Goal: Task Accomplishment & Management: Complete application form

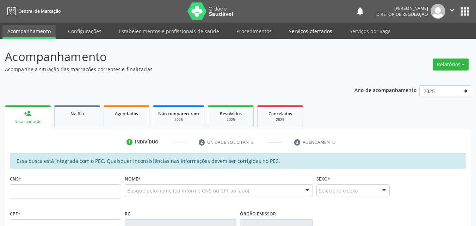
click at [316, 31] on link "Serviços ofertados" at bounding box center [310, 31] width 53 height 12
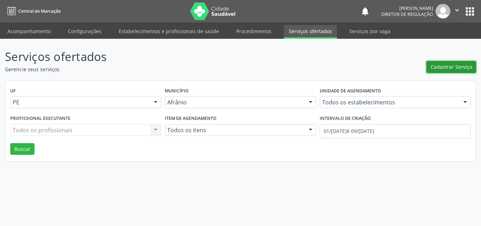
click at [446, 66] on span "Cadastrar Serviço" at bounding box center [451, 66] width 42 height 7
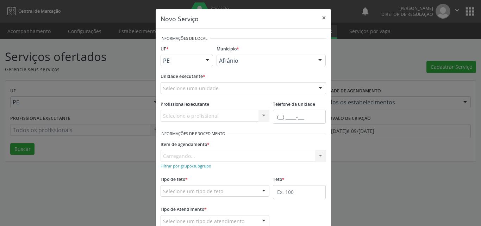
click at [246, 86] on div "Selecione uma unidade" at bounding box center [242, 88] width 165 height 12
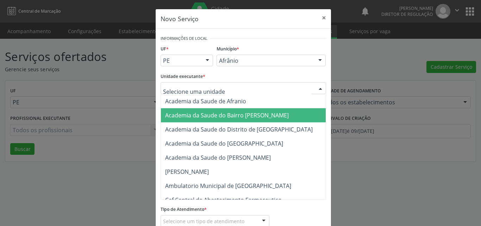
scroll to position [70, 0]
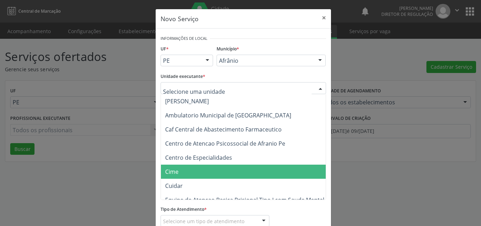
click at [167, 172] on span "Cime" at bounding box center [171, 172] width 13 height 8
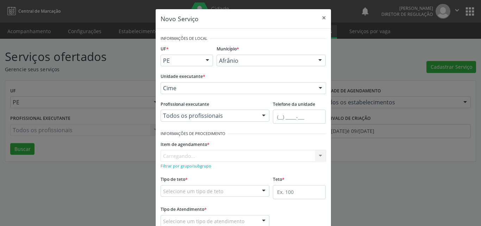
click at [193, 154] on div "Item de agendamento * Carregando... No elements found. Consider changing the se…" at bounding box center [242, 150] width 165 height 23
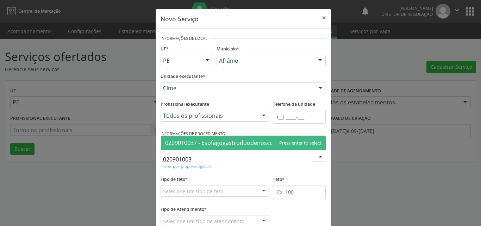
type input "0209010037"
click at [203, 141] on span "0209010037 - Esofagogastroduodenoscopia" at bounding box center [223, 143] width 116 height 8
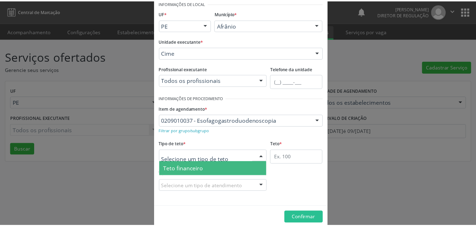
scroll to position [13, 0]
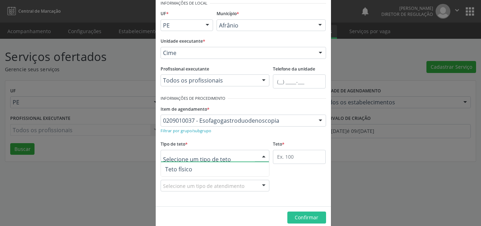
click at [207, 169] on span "Teto físico" at bounding box center [215, 169] width 108 height 14
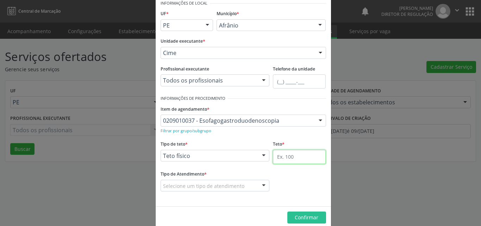
click at [291, 157] on input "text" at bounding box center [299, 157] width 53 height 14
type input "30"
click at [205, 190] on div "Selecione um tipo de atendimento" at bounding box center [214, 186] width 109 height 12
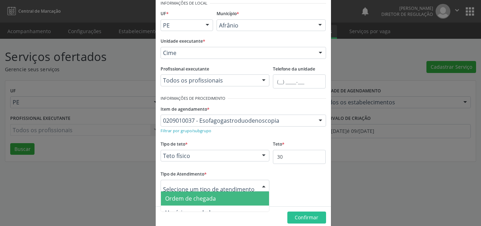
click at [204, 198] on span "Ordem de chegada" at bounding box center [190, 198] width 51 height 8
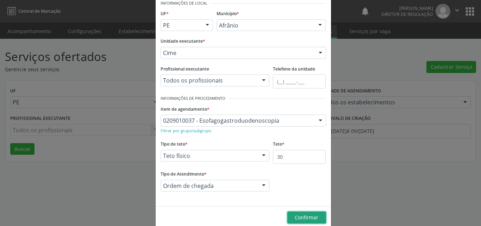
click at [302, 216] on span "Confirmar" at bounding box center [307, 217] width 24 height 7
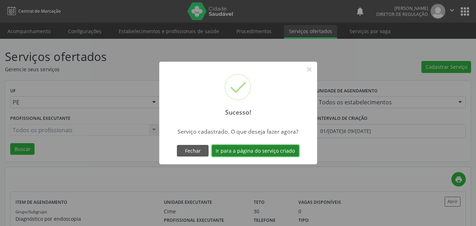
click at [275, 148] on button "Ir para a página do serviço criado" at bounding box center [255, 151] width 87 height 12
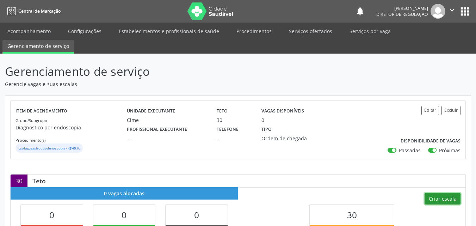
click at [448, 198] on button "Criar escala" at bounding box center [442, 199] width 36 height 12
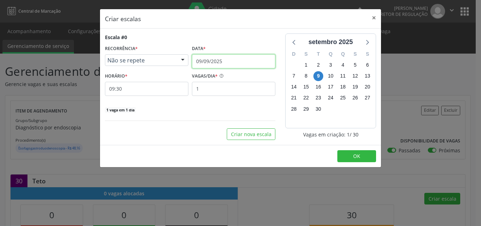
click at [253, 62] on input "09/09/2025" at bounding box center [233, 61] width 83 height 14
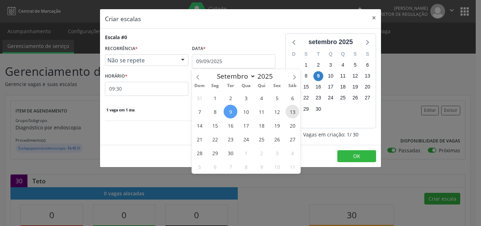
click at [294, 112] on span "13" at bounding box center [292, 112] width 14 height 14
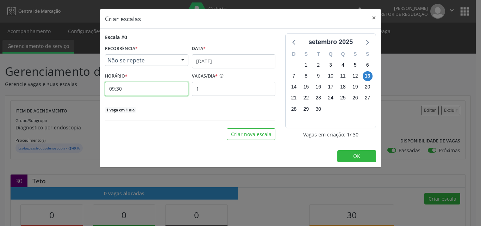
click at [150, 90] on input "09:30" at bounding box center [146, 89] width 83 height 14
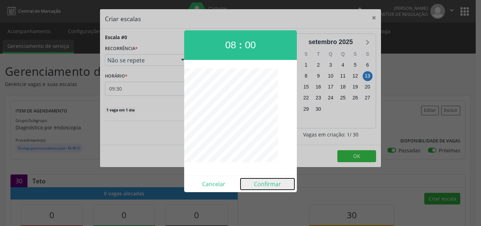
click at [270, 184] on button "Confirmar" at bounding box center [267, 183] width 54 height 11
type input "08:00"
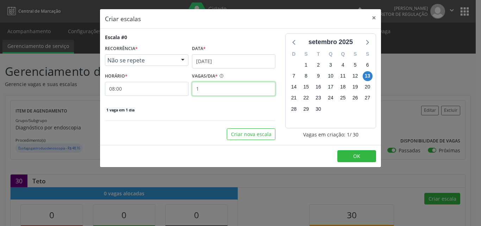
click at [224, 88] on input "1" at bounding box center [233, 89] width 83 height 14
type input "30"
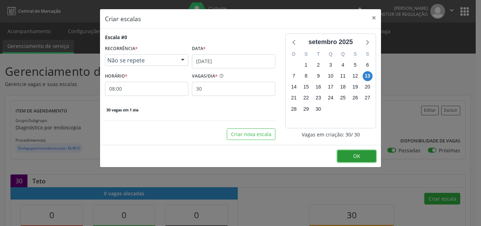
click at [364, 156] on button "OK" at bounding box center [356, 156] width 39 height 12
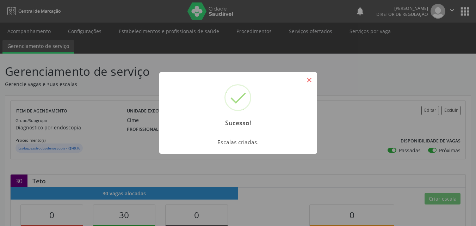
click at [310, 81] on button "×" at bounding box center [309, 80] width 12 height 12
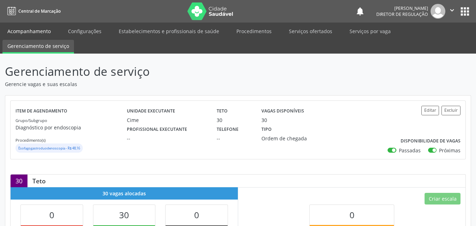
click at [42, 31] on link "Acompanhamento" at bounding box center [28, 31] width 53 height 12
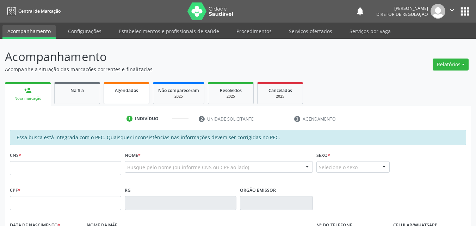
click at [125, 95] on link "Agendados" at bounding box center [126, 93] width 46 height 22
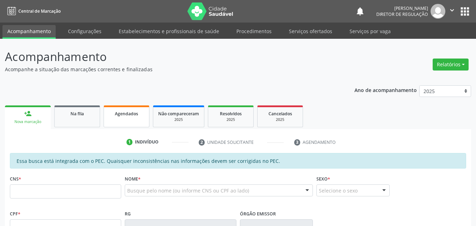
click at [121, 116] on span "Agendados" at bounding box center [126, 114] width 23 height 6
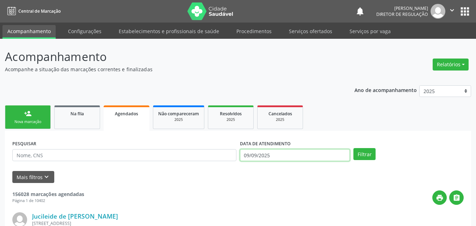
click at [285, 156] on input "09/09/2025" at bounding box center [295, 155] width 110 height 12
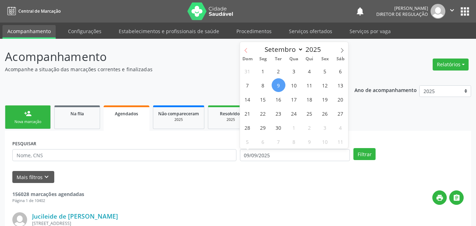
click at [246, 50] on icon at bounding box center [245, 50] width 5 height 5
select select "5"
click at [261, 71] on span "2" at bounding box center [263, 71] width 14 height 14
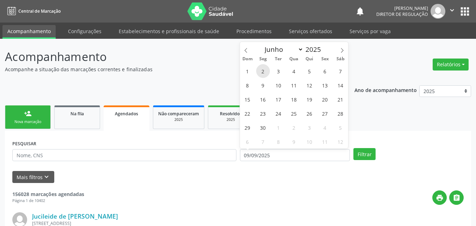
type input "02/06/2025"
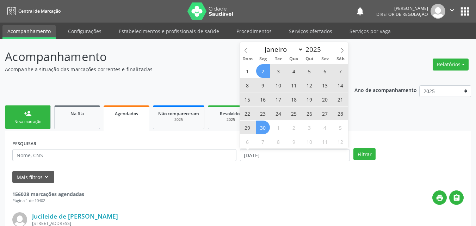
click at [261, 127] on span "30" at bounding box center [263, 127] width 14 height 14
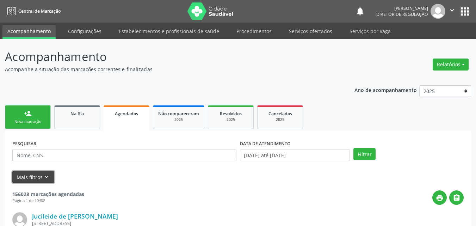
click at [48, 176] on icon "keyboard_arrow_down" at bounding box center [47, 177] width 8 height 8
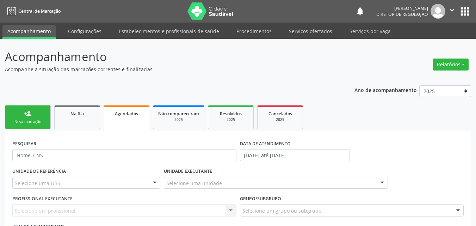
scroll to position [35, 0]
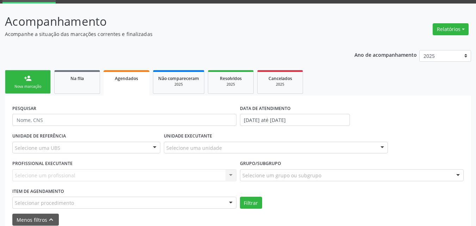
click at [85, 201] on div "Selecionar procedimento" at bounding box center [124, 202] width 224 height 12
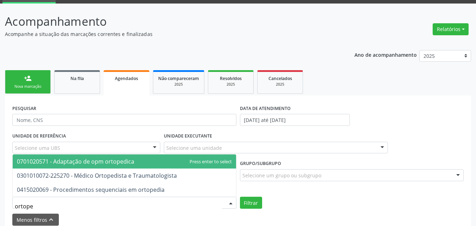
type input "ortoped"
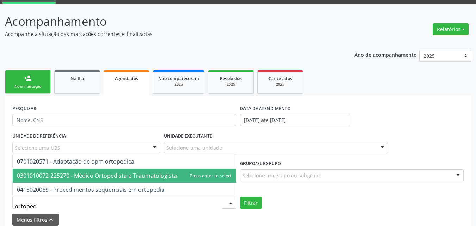
click at [84, 177] on span "0301010072-225270 - Médico Ortopedista e Traumatologista" at bounding box center [97, 175] width 160 height 8
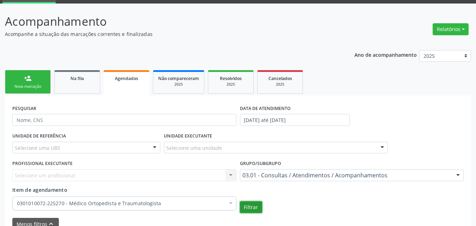
click at [250, 206] on button "Filtrar" at bounding box center [251, 207] width 22 height 12
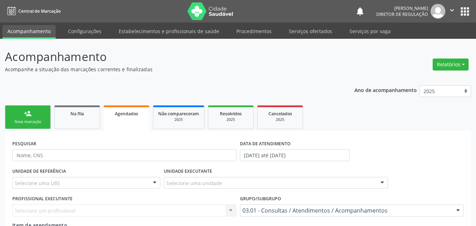
scroll to position [106, 0]
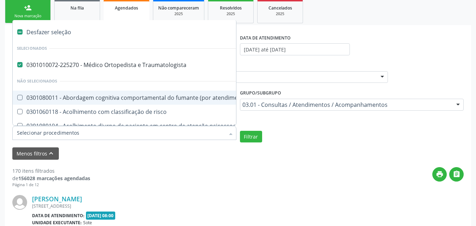
click at [17, 32] on label at bounding box center [19, 31] width 5 height 5
checkbox Traumatologista "false"
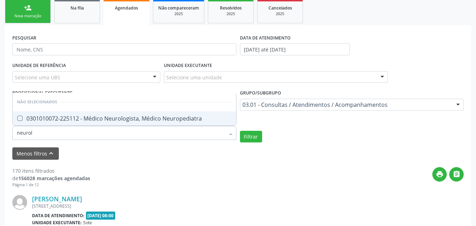
type input "neurolo"
click at [61, 119] on div "0301010072-225112 - Médico Neurologista, Médico Neuropediatra" at bounding box center [124, 118] width 215 height 6
click at [251, 139] on button "Filtrar" at bounding box center [251, 137] width 22 height 12
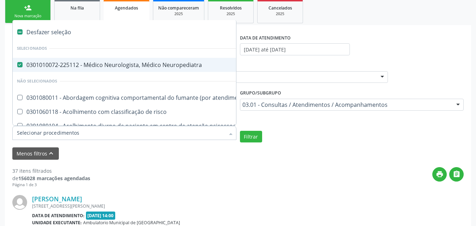
click at [24, 62] on div "0301010072-225112 - Médico Neurologista, Médico Neuropediatra" at bounding box center [384, 65] width 735 height 6
checkbox Neuropediatra "false"
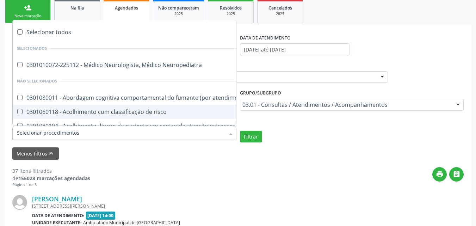
click at [94, 131] on input "Item de agendamento" at bounding box center [121, 133] width 208 height 14
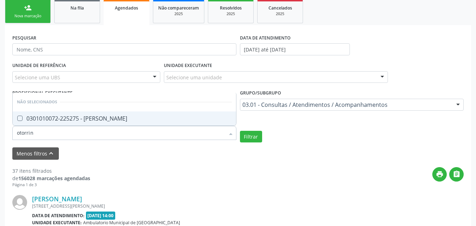
type input "otorrino"
click at [88, 120] on div "0301010072-225275 - Médico Otorrinolaringologista" at bounding box center [124, 118] width 215 height 6
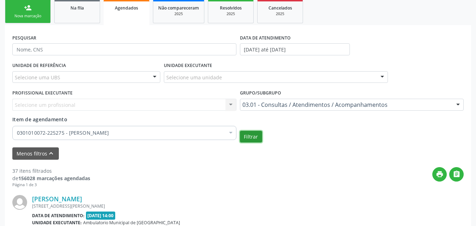
click at [251, 135] on button "Filtrar" at bounding box center [251, 137] width 22 height 12
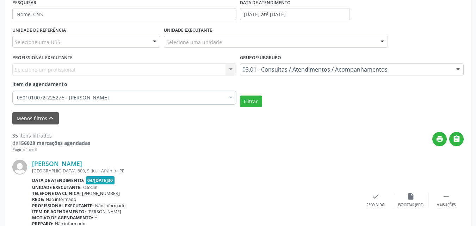
scroll to position [70, 0]
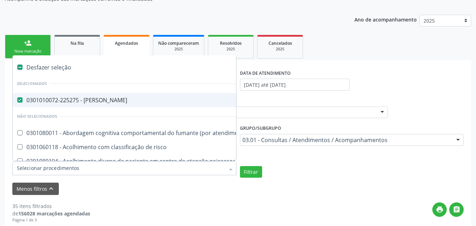
click at [21, 68] on label at bounding box center [19, 66] width 5 height 5
checkbox Otorrinolaringologista "false"
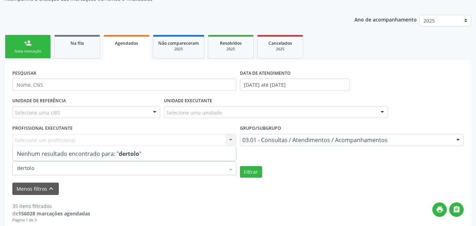
click at [24, 167] on input "dertolo" at bounding box center [121, 168] width 208 height 14
type input "dermatolo"
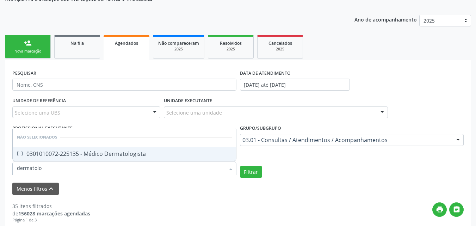
click at [62, 151] on div "0301010072-225135 - Médico Dermatologista" at bounding box center [124, 154] width 215 height 6
checkbox Dermatologista "true"
click at [245, 174] on button "Filtrar" at bounding box center [251, 172] width 22 height 12
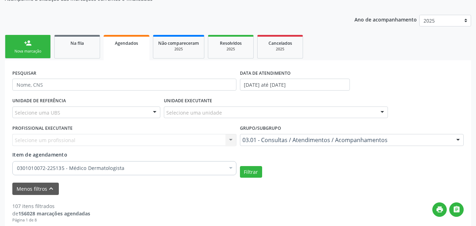
scroll to position [0, 0]
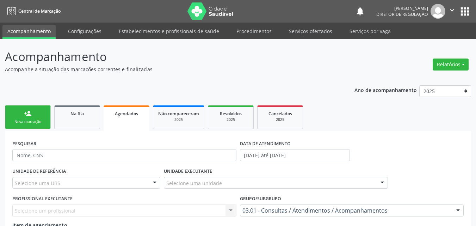
click at [44, 121] on div "Nova marcação" at bounding box center [27, 121] width 35 height 5
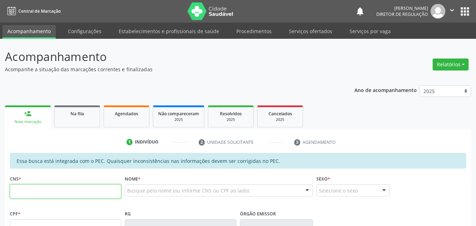
click at [79, 194] on input "text" at bounding box center [65, 191] width 111 height 14
click at [137, 185] on div "Busque pelo nome (ou informe CNS ou CPF ao lado)" at bounding box center [219, 190] width 188 height 12
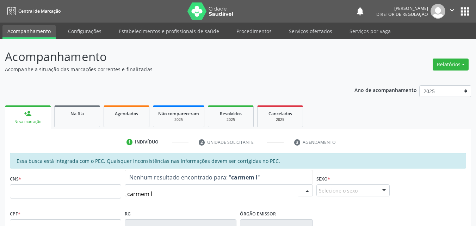
type input "carmem lu"
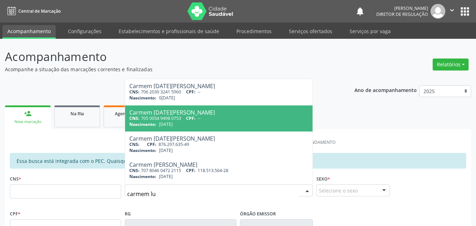
click at [165, 119] on div "CNS: 705 0054 9498 0753 CPF: --" at bounding box center [218, 118] width 179 height 6
type input "705 0054 9498 0753"
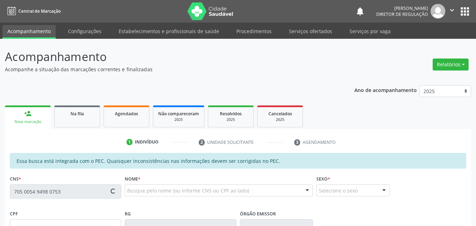
type input "17/05/1975"
type input "Cleonice da Silva Passos"
type input "(87) 98145-0915"
type input "S/N"
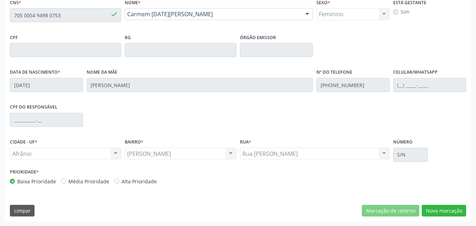
scroll to position [176, 0]
click at [451, 210] on button "Nova marcação" at bounding box center [443, 210] width 44 height 12
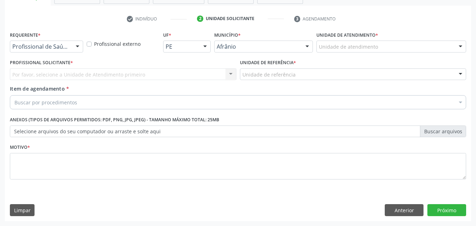
scroll to position [123, 0]
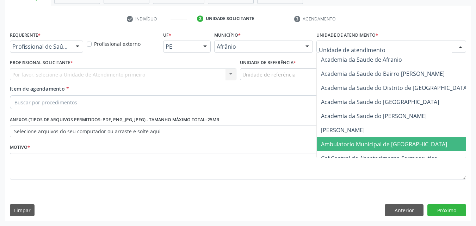
drag, startPoint x: 370, startPoint y: 145, endPoint x: 365, endPoint y: 139, distance: 7.8
click at [369, 144] on span "Ambulatorio Municipal de [GEOGRAPHIC_DATA]" at bounding box center [384, 144] width 126 height 8
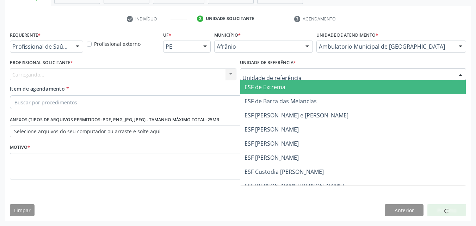
click at [307, 77] on div at bounding box center [353, 74] width 226 height 12
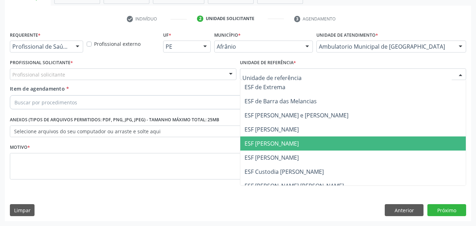
click at [295, 142] on span "ESF [PERSON_NAME]" at bounding box center [353, 143] width 226 height 14
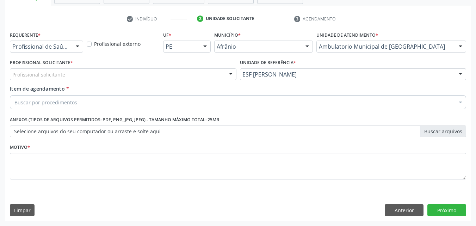
click at [213, 70] on div "Profissional solicitante" at bounding box center [123, 74] width 226 height 12
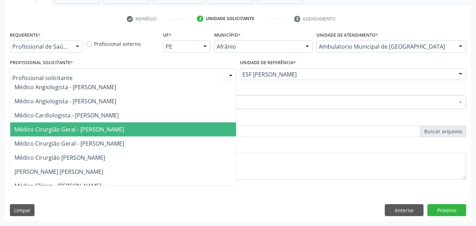
click at [192, 129] on span "Médico Cirurgião Geral - [PERSON_NAME]" at bounding box center [123, 129] width 226 height 14
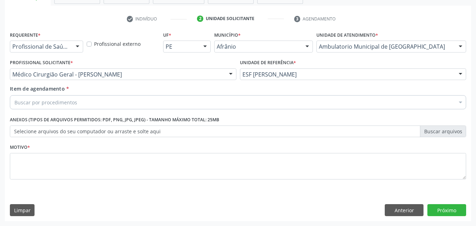
click at [146, 102] on div "Buscar por procedimentos" at bounding box center [238, 102] width 456 height 14
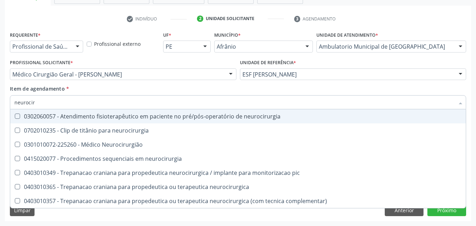
type input "neurociru"
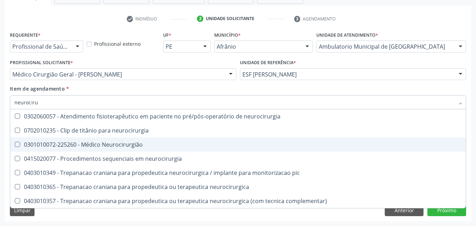
click at [139, 143] on div "0301010072-225260 - Médico Neurocirurgião" at bounding box center [237, 144] width 447 height 6
checkbox Neurocirurgião "true"
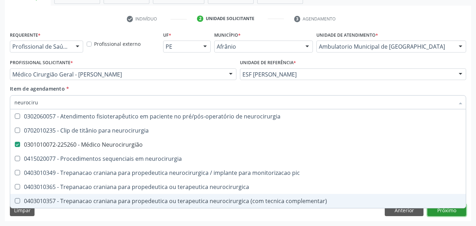
click at [452, 213] on div "Requerente * Profissional de Saúde Profissional de Saúde Paciente Nenhum result…" at bounding box center [238, 125] width 466 height 191
checkbox neurocirurgia "true"
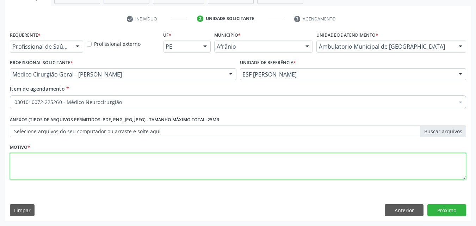
click at [222, 164] on textarea at bounding box center [238, 166] width 456 height 27
type textarea "*"
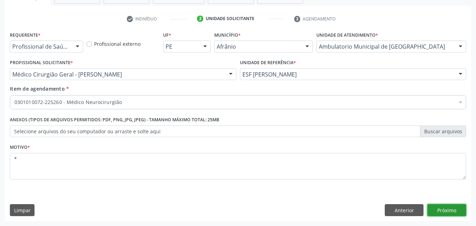
click at [442, 212] on button "Próximo" at bounding box center [446, 210] width 39 height 12
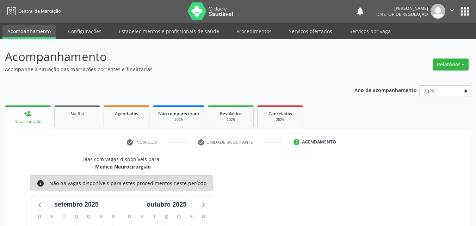
scroll to position [101, 0]
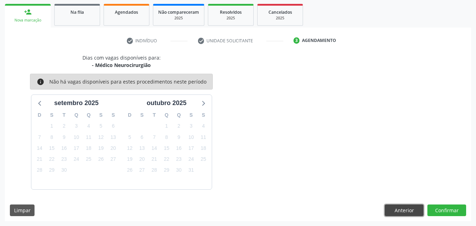
click at [404, 209] on button "Anterior" at bounding box center [403, 210] width 39 height 12
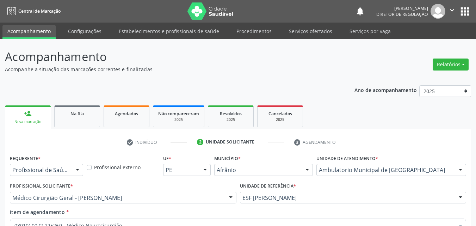
scroll to position [123, 0]
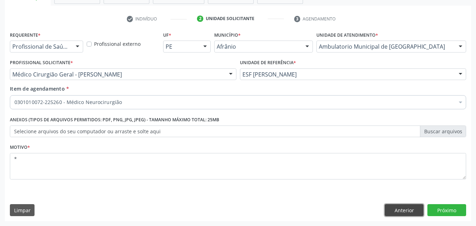
click at [412, 209] on button "Anterior" at bounding box center [403, 210] width 39 height 12
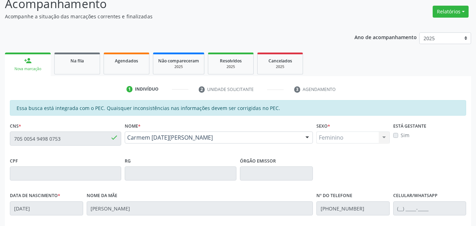
scroll to position [18, 0]
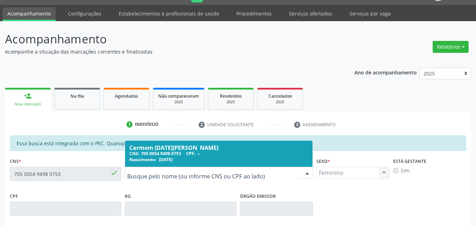
drag, startPoint x: 208, startPoint y: 171, endPoint x: 151, endPoint y: 168, distance: 57.1
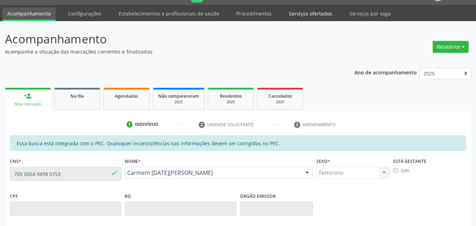
click at [313, 15] on link "Serviços ofertados" at bounding box center [310, 13] width 53 height 12
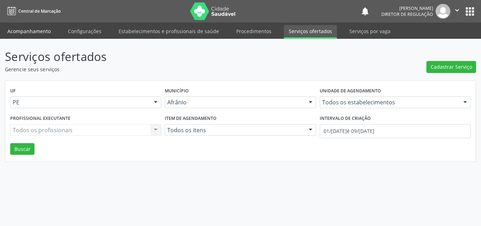
click at [46, 31] on link "Acompanhamento" at bounding box center [28, 31] width 53 height 12
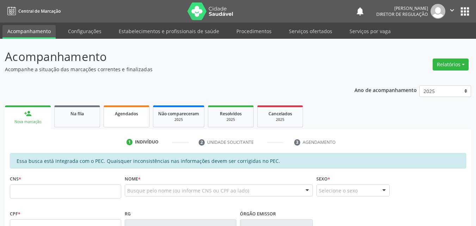
click at [139, 115] on div "Agendados" at bounding box center [126, 112] width 35 height 7
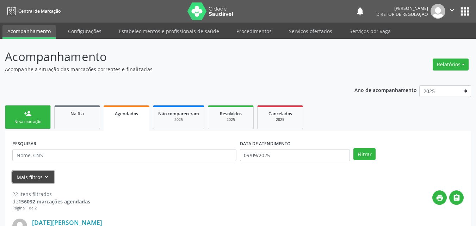
click at [48, 173] on icon "keyboard_arrow_down" at bounding box center [47, 177] width 8 height 8
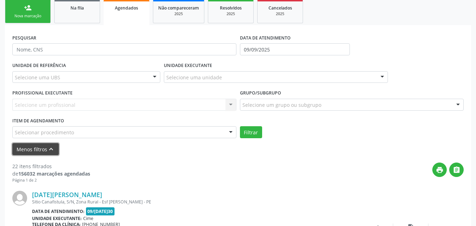
scroll to position [141, 0]
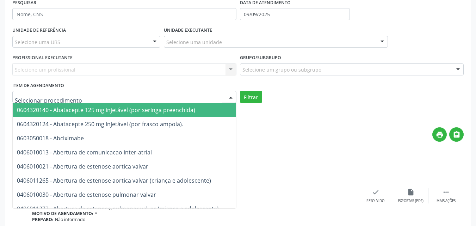
click at [94, 99] on div at bounding box center [124, 97] width 224 height 12
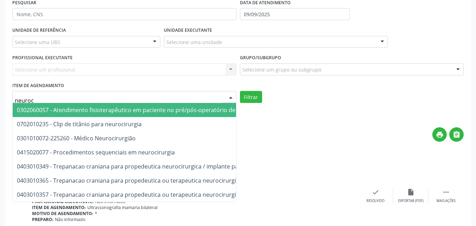
type input "neuroci"
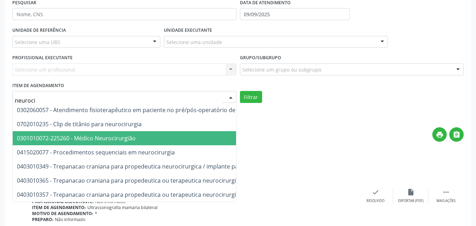
click at [90, 138] on span "0301010072-225260 - Médico Neurocirurgião" at bounding box center [76, 138] width 119 height 8
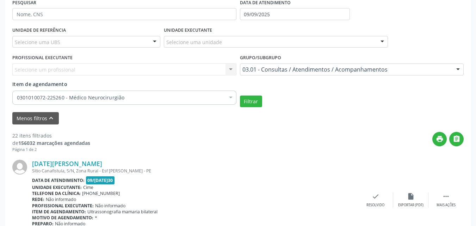
scroll to position [106, 0]
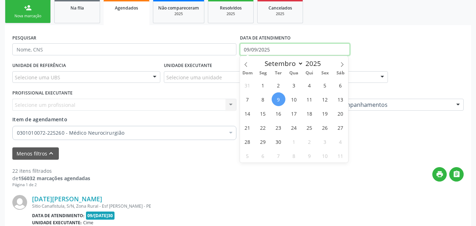
click at [278, 45] on input "09/09/2025" at bounding box center [295, 49] width 110 height 12
click at [323, 98] on span "12" at bounding box center [325, 99] width 14 height 14
type input "12/09/2025"
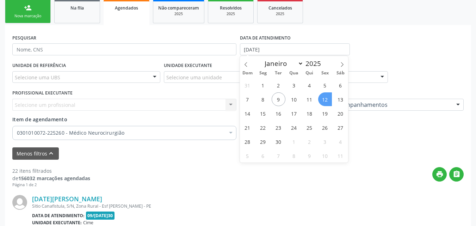
click at [323, 98] on span "12" at bounding box center [325, 99] width 14 height 14
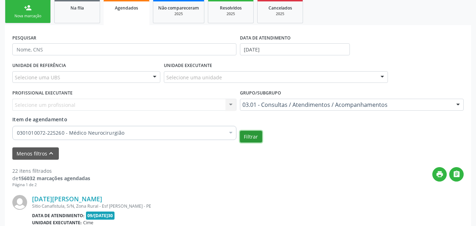
click at [258, 137] on button "Filtrar" at bounding box center [251, 137] width 22 height 12
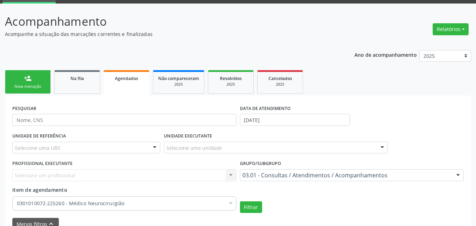
scroll to position [0, 0]
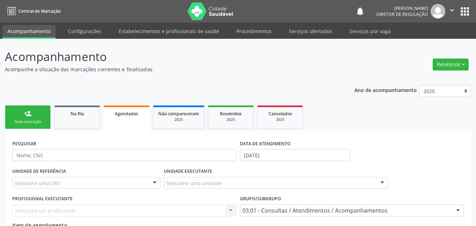
click at [40, 115] on link "person_add Nova marcação" at bounding box center [28, 117] width 46 height 24
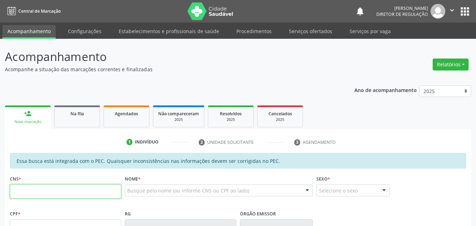
click at [69, 191] on input "text" at bounding box center [65, 191] width 111 height 14
paste input "705 0054 9498 0753"
type input "705 0054 9498 0753"
type input "17/05/1975"
type input "Cleonice da Silva Passos"
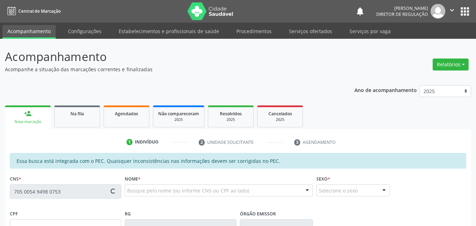
type input "(87) 98145-0915"
type input "S/N"
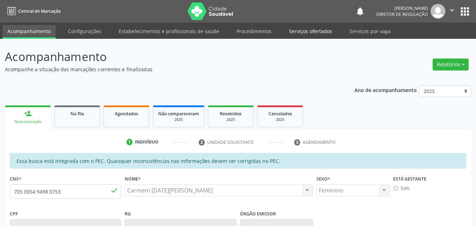
click at [312, 30] on link "Serviços ofertados" at bounding box center [310, 31] width 53 height 12
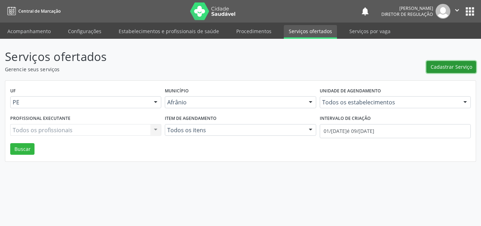
click at [450, 66] on span "Cadastrar Serviço" at bounding box center [451, 66] width 42 height 7
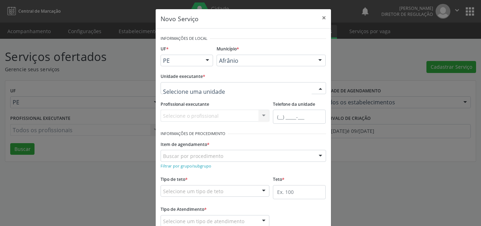
click at [244, 86] on div at bounding box center [242, 88] width 165 height 12
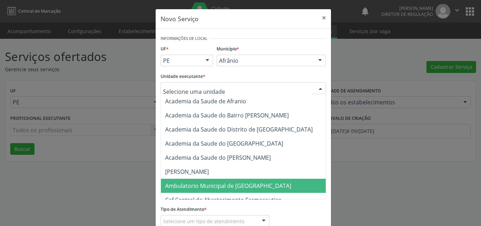
click at [227, 188] on span "Ambulatorio Municipal de [GEOGRAPHIC_DATA]" at bounding box center [228, 186] width 126 height 8
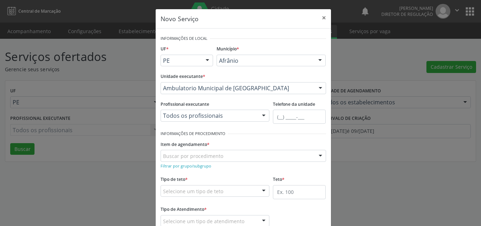
click at [238, 153] on div "Buscar por procedimento" at bounding box center [242, 156] width 165 height 12
click at [179, 159] on input "neucirur" at bounding box center [237, 159] width 149 height 14
click at [183, 159] on input "neuciror" at bounding box center [237, 159] width 149 height 14
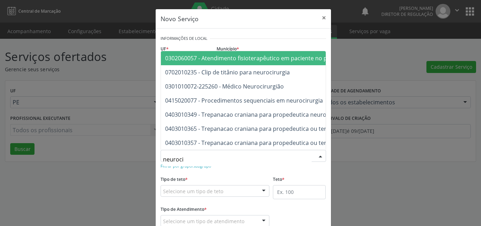
type input "neurocir"
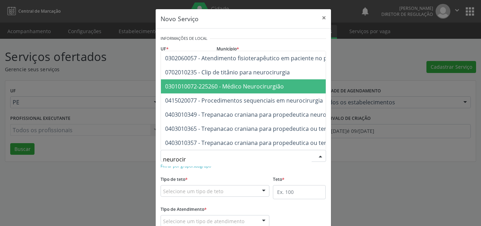
click at [227, 82] on span "0301010072-225260 - Médico Neurocirurgião" at bounding box center [224, 86] width 119 height 8
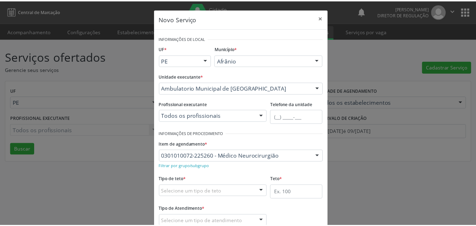
scroll to position [46, 0]
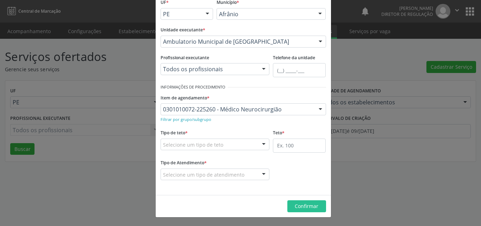
click at [222, 144] on div "Selecione um tipo de teto" at bounding box center [214, 144] width 109 height 12
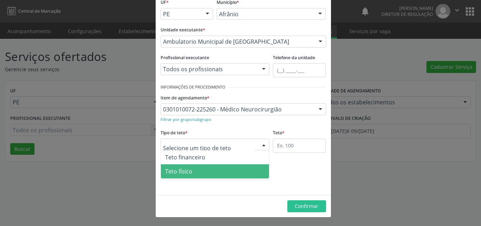
drag, startPoint x: 231, startPoint y: 173, endPoint x: 237, endPoint y: 172, distance: 6.7
click at [234, 173] on span "Teto físico" at bounding box center [215, 171] width 108 height 14
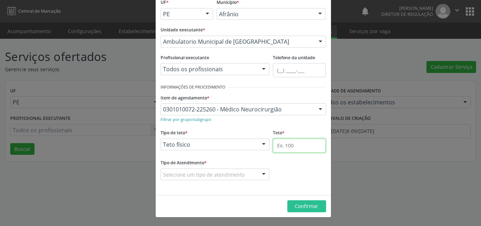
click at [293, 146] on input "text" at bounding box center [299, 145] width 53 height 14
type input "4"
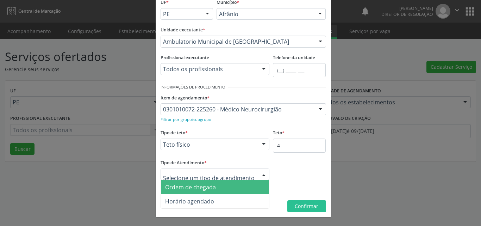
click at [249, 175] on div at bounding box center [214, 174] width 109 height 12
click at [232, 186] on span "Ordem de chegada" at bounding box center [215, 187] width 108 height 14
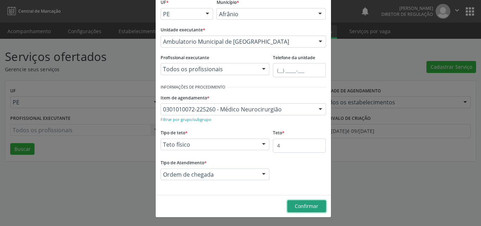
click at [304, 207] on span "Confirmar" at bounding box center [307, 205] width 24 height 7
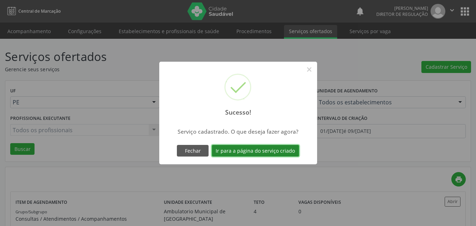
click at [273, 149] on button "Ir para a página do serviço criado" at bounding box center [255, 151] width 87 height 12
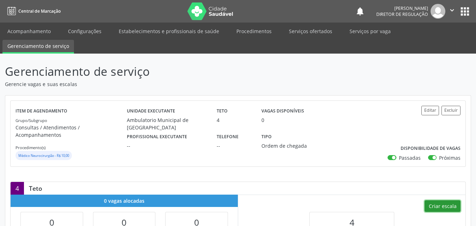
click at [440, 200] on button "Criar escala" at bounding box center [442, 206] width 36 height 12
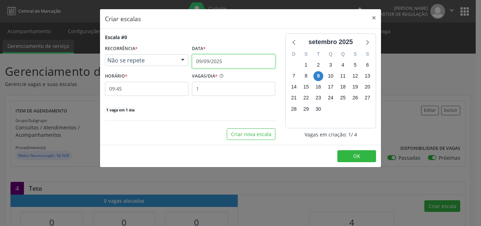
click at [240, 60] on input "09/09/2025" at bounding box center [233, 61] width 83 height 14
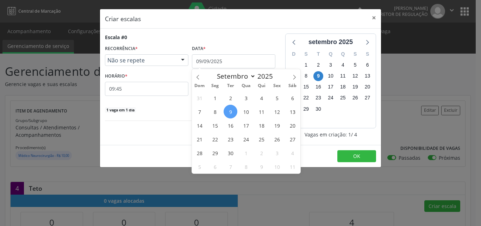
click at [278, 112] on span "12" at bounding box center [277, 112] width 14 height 14
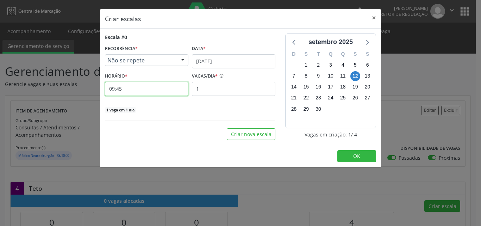
click at [141, 89] on input "09:45" at bounding box center [146, 89] width 83 height 14
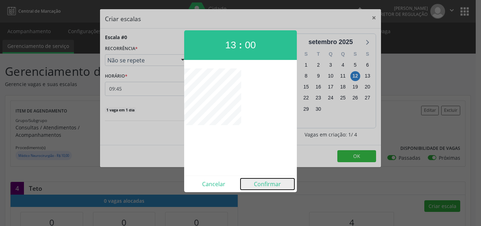
click at [266, 184] on button "Confirmar" at bounding box center [267, 183] width 54 height 11
type input "13:00"
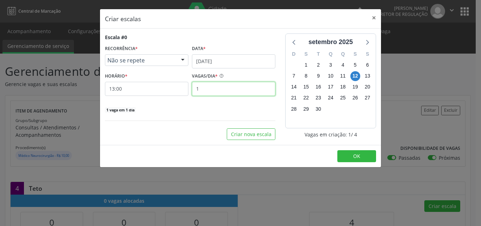
click at [216, 88] on input "1" at bounding box center [233, 89] width 83 height 14
type input "4"
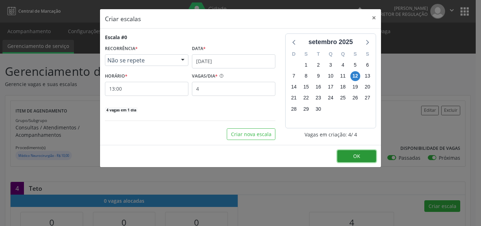
click at [351, 153] on button "OK" at bounding box center [356, 156] width 39 height 12
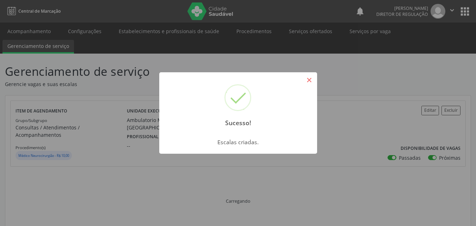
click at [309, 78] on button "×" at bounding box center [309, 80] width 12 height 12
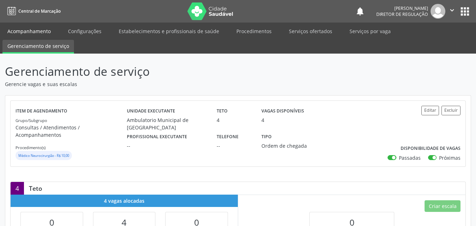
click at [46, 31] on link "Acompanhamento" at bounding box center [28, 31] width 53 height 12
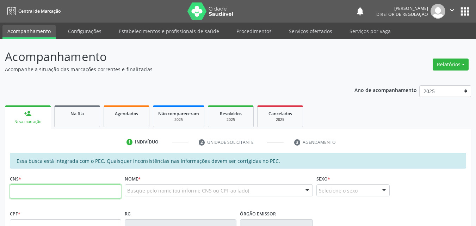
click at [58, 191] on input "text" at bounding box center [65, 191] width 111 height 14
paste input "705 0054 9498 0753"
type input "705 0054 9498 0753"
type input "17/05/1975"
type input "Cleonice da Silva Passos"
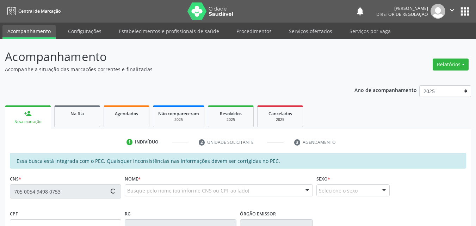
type input "(87) 98145-0915"
type input "S/N"
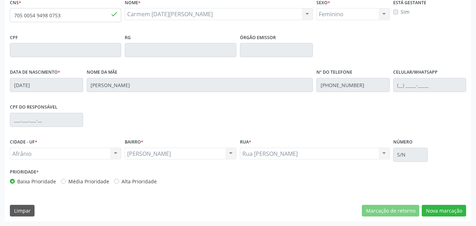
scroll to position [176, 0]
click at [451, 210] on button "Nova marcação" at bounding box center [443, 210] width 44 height 12
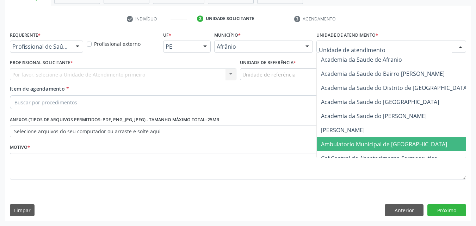
drag, startPoint x: 334, startPoint y: 143, endPoint x: 287, endPoint y: 114, distance: 55.3
click at [334, 143] on span "Ambulatorio Municipal de [GEOGRAPHIC_DATA]" at bounding box center [384, 144] width 126 height 8
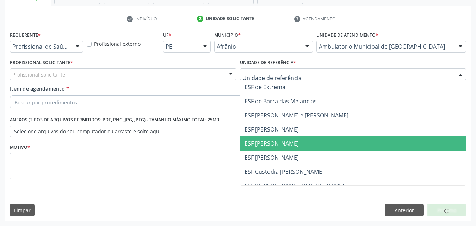
click at [268, 141] on span "ESF [PERSON_NAME]" at bounding box center [271, 143] width 54 height 8
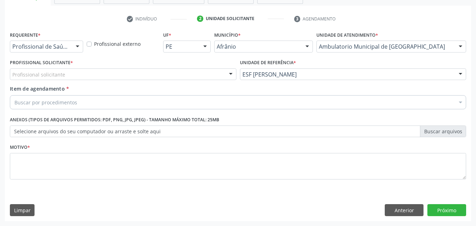
click at [168, 72] on div "Profissional solicitante" at bounding box center [123, 74] width 226 height 12
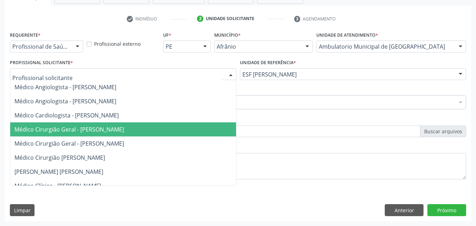
click at [124, 128] on span "Médico Cirurgião Geral - [PERSON_NAME]" at bounding box center [68, 129] width 109 height 8
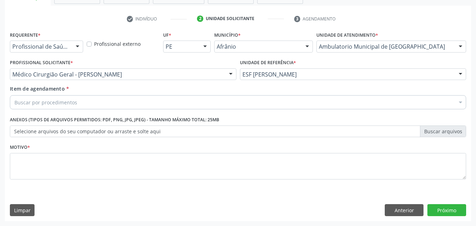
click at [118, 101] on div "Buscar por procedimentos" at bounding box center [238, 102] width 456 height 14
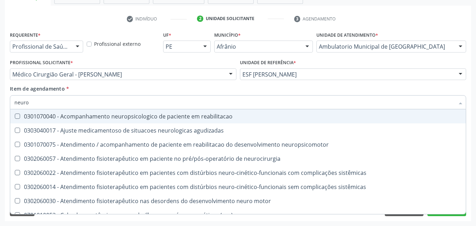
type input "neuroc"
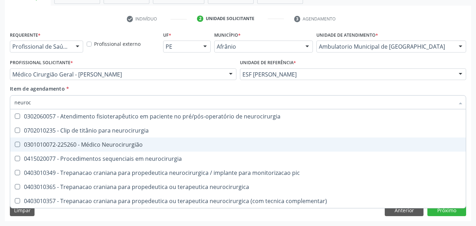
click at [128, 145] on div "0301010072-225260 - Médico Neurocirurgião" at bounding box center [237, 144] width 447 height 6
checkbox Neurocirurgião "true"
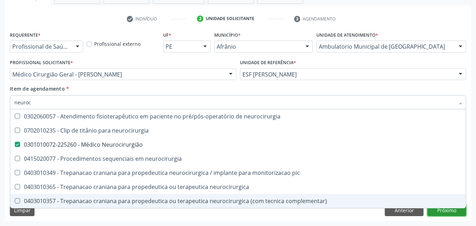
click at [441, 212] on div "Requerente * Profissional de Saúde Profissional de Saúde Paciente Nenhum result…" at bounding box center [238, 125] width 466 height 191
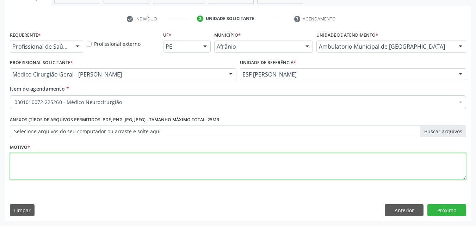
click at [178, 164] on textarea at bounding box center [238, 166] width 456 height 27
type textarea "*"
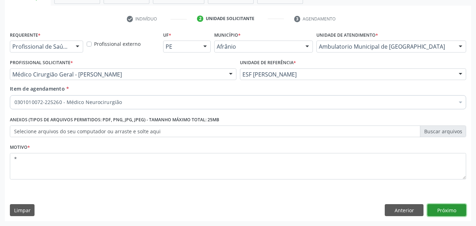
click at [446, 210] on button "Próximo" at bounding box center [446, 210] width 39 height 12
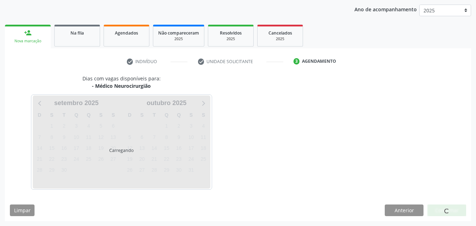
scroll to position [81, 0]
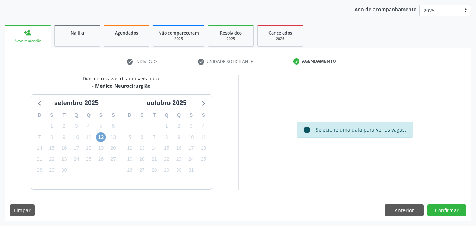
click at [102, 138] on span "12" at bounding box center [101, 137] width 10 height 10
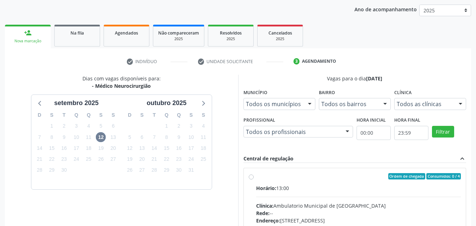
click at [294, 180] on label "Ordem de chegada Consumidos: 0 / 4 Horário: 13:00 Clínica: Ambulatorio Municipa…" at bounding box center [358, 227] width 205 height 108
click at [253, 179] on input "Ordem de chegada Consumidos: 0 / 4 Horário: 13:00 Clínica: Ambulatorio Municipa…" at bounding box center [250, 176] width 5 height 6
radio input "true"
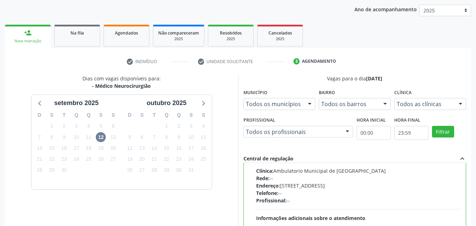
scroll to position [195, 0]
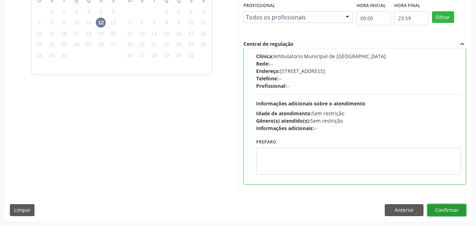
click at [441, 208] on button "Confirmar" at bounding box center [446, 210] width 39 height 12
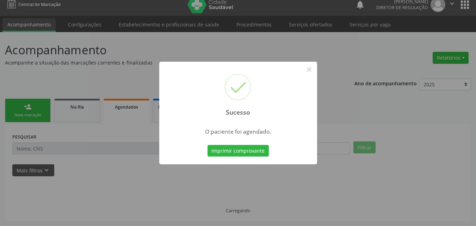
scroll to position [7, 0]
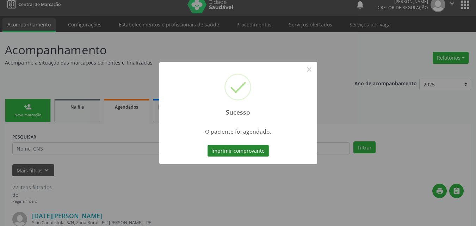
click at [255, 152] on button "Imprimir comprovante" at bounding box center [237, 151] width 61 height 12
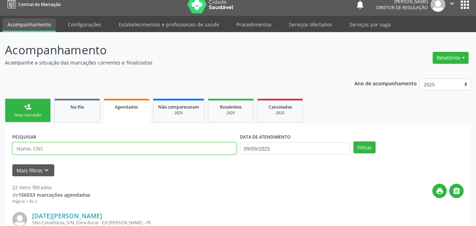
click at [81, 148] on input "text" at bounding box center [124, 148] width 224 height 12
paste input "705 0054 9498 0753"
type input "705 0054 9498 0753"
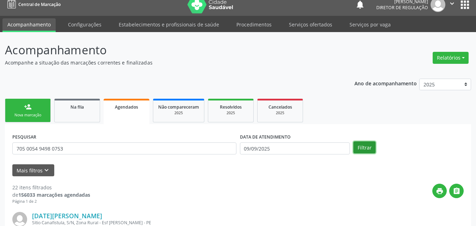
click at [364, 147] on button "Filtrar" at bounding box center [364, 147] width 22 height 12
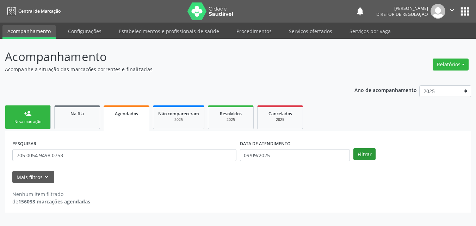
scroll to position [0, 0]
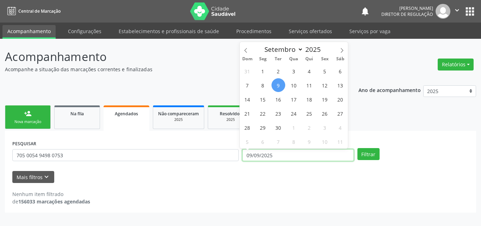
click at [288, 155] on input "09/09/2025" at bounding box center [298, 155] width 112 height 12
click at [328, 84] on span "12" at bounding box center [325, 85] width 14 height 14
type input "12/09/2025"
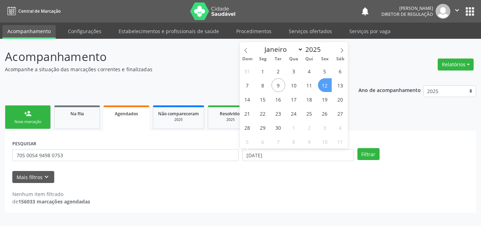
click at [328, 84] on span "12" at bounding box center [325, 85] width 14 height 14
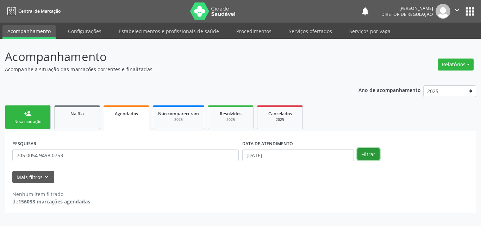
click at [372, 157] on button "Filtrar" at bounding box center [368, 154] width 22 height 12
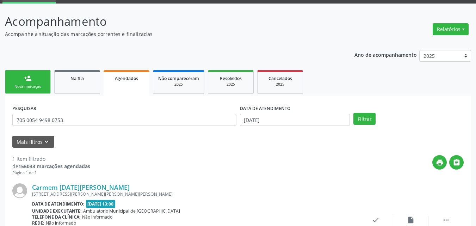
scroll to position [70, 0]
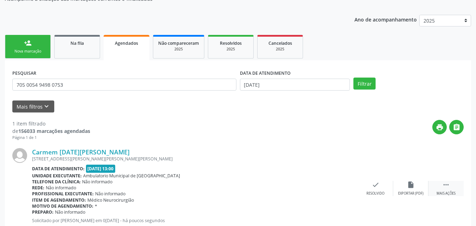
click at [448, 184] on icon "" at bounding box center [446, 185] width 8 height 8
click at [306, 185] on icon "print" at bounding box center [305, 185] width 8 height 8
click at [81, 48] on link "Na fila" at bounding box center [77, 47] width 46 height 24
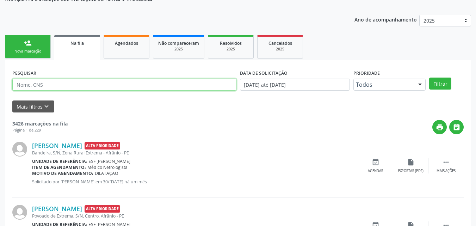
click at [75, 83] on input "text" at bounding box center [124, 84] width 224 height 12
type input "maria vaneide"
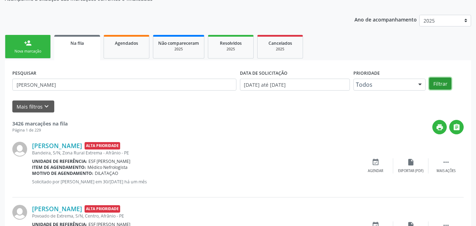
click at [436, 84] on button "Filtrar" at bounding box center [440, 83] width 22 height 12
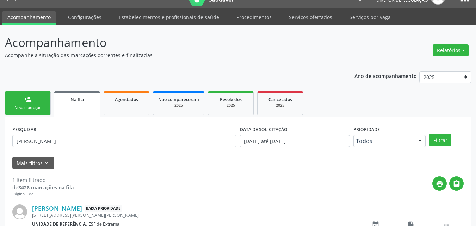
scroll to position [60, 0]
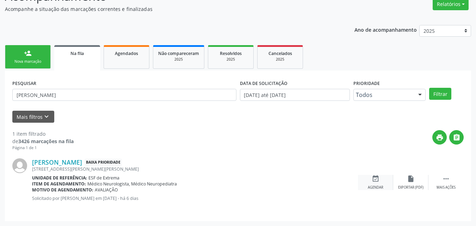
click at [375, 179] on icon "event_available" at bounding box center [375, 179] width 8 height 8
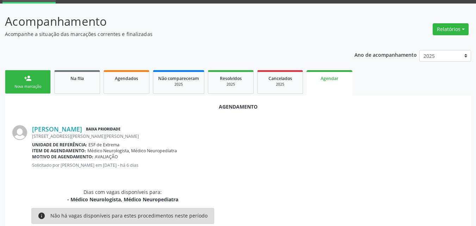
scroll to position [0, 0]
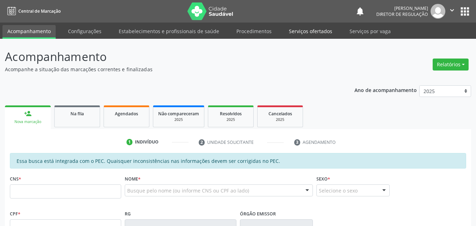
click at [317, 32] on link "Serviços ofertados" at bounding box center [310, 31] width 53 height 12
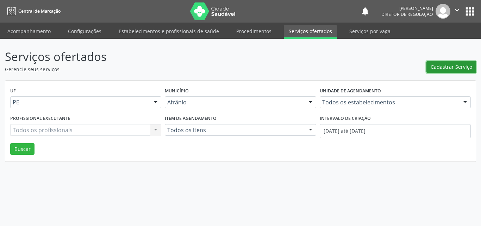
click at [441, 68] on span "Cadastrar Serviço" at bounding box center [451, 66] width 42 height 7
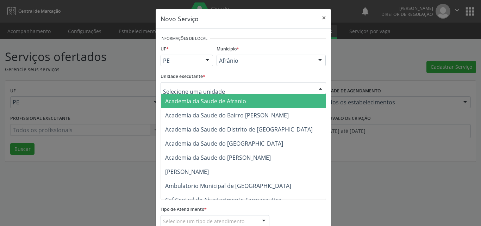
click at [239, 88] on div at bounding box center [242, 88] width 165 height 12
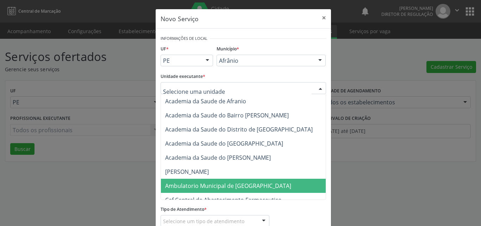
click at [225, 187] on span "Ambulatorio Municipal de [GEOGRAPHIC_DATA]" at bounding box center [228, 186] width 126 height 8
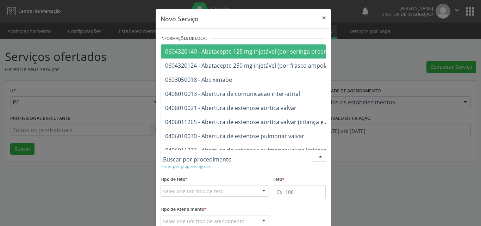
click at [228, 155] on div at bounding box center [242, 156] width 165 height 12
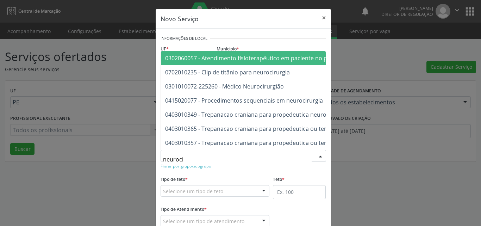
type input "neurocir"
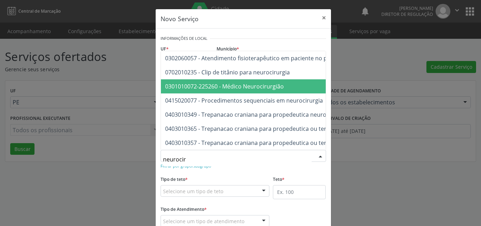
click at [259, 82] on span "0301010072-225260 - Médico Neurocirurgião" at bounding box center [224, 86] width 119 height 8
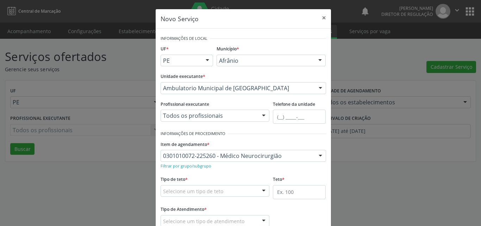
click at [235, 189] on div "Selecione um tipo de teto" at bounding box center [214, 191] width 109 height 12
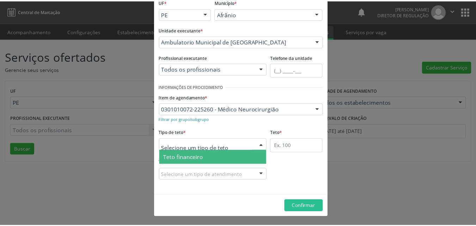
scroll to position [13, 0]
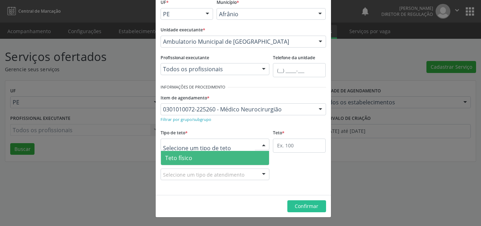
click at [231, 155] on span "Teto físico" at bounding box center [215, 158] width 108 height 14
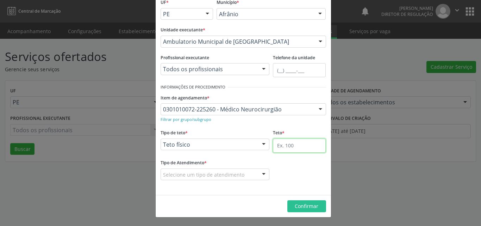
click at [279, 144] on input "text" at bounding box center [299, 145] width 53 height 14
type input "4"
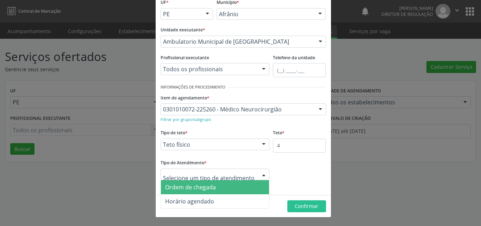
click at [216, 187] on span "Ordem de chegada" at bounding box center [215, 187] width 108 height 14
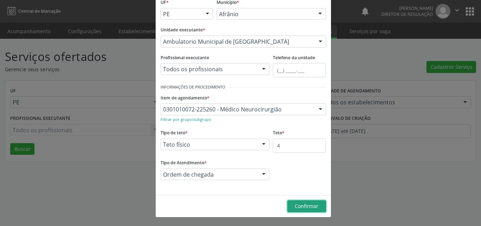
click at [310, 206] on span "Confirmar" at bounding box center [307, 205] width 24 height 7
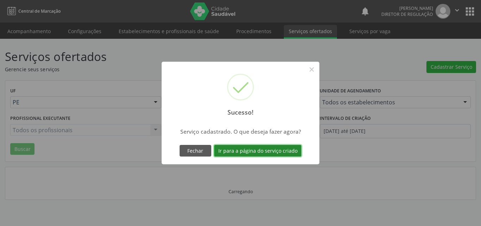
click at [255, 152] on button "Ir para a página do serviço criado" at bounding box center [257, 151] width 87 height 12
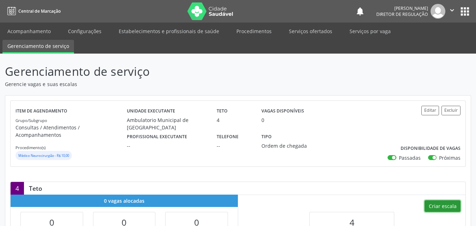
click at [445, 200] on button "Criar escala" at bounding box center [442, 206] width 36 height 12
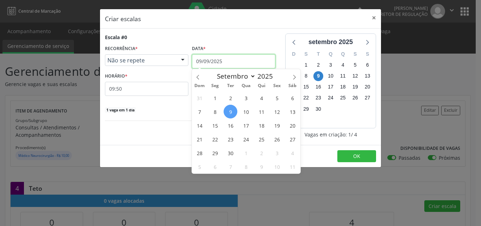
click at [230, 62] on input "09/09/2025" at bounding box center [233, 61] width 83 height 14
click at [280, 112] on span "12" at bounding box center [277, 112] width 14 height 14
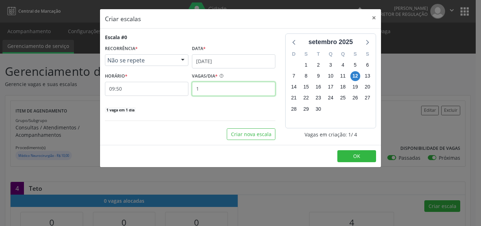
click at [211, 88] on input "1" at bounding box center [233, 89] width 83 height 14
type input "4"
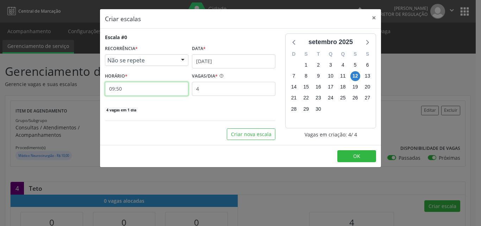
click at [160, 94] on input "09:50" at bounding box center [146, 89] width 83 height 14
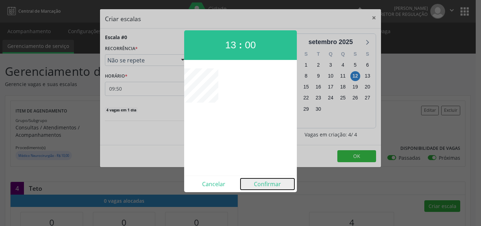
drag, startPoint x: 266, startPoint y: 184, endPoint x: 271, endPoint y: 181, distance: 5.8
click at [267, 184] on button "Confirmar" at bounding box center [267, 183] width 54 height 11
type input "13:00"
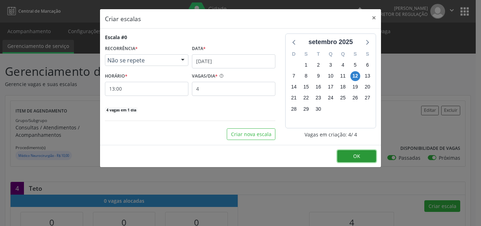
click at [352, 157] on button "OK" at bounding box center [356, 156] width 39 height 12
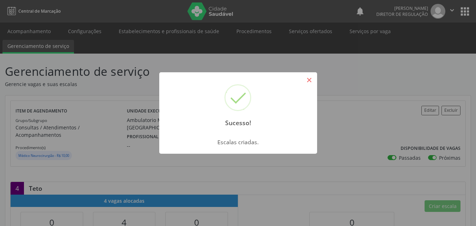
click at [313, 80] on button "×" at bounding box center [309, 80] width 12 height 12
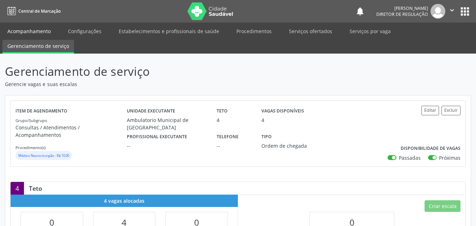
click at [45, 31] on link "Acompanhamento" at bounding box center [28, 31] width 53 height 12
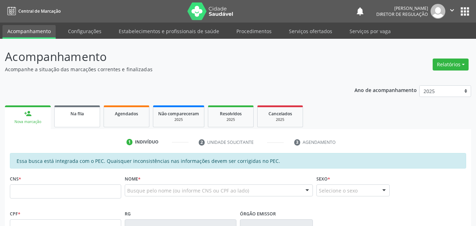
click at [93, 122] on link "Na fila" at bounding box center [77, 116] width 46 height 22
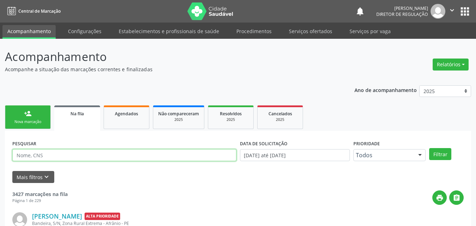
click at [91, 156] on input "text" at bounding box center [124, 155] width 224 height 12
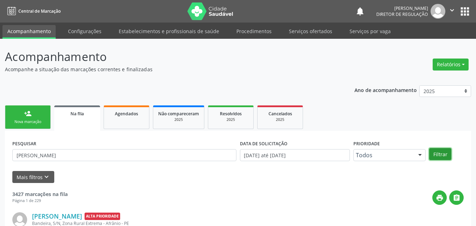
click at [443, 155] on button "Filtrar" at bounding box center [440, 154] width 22 height 12
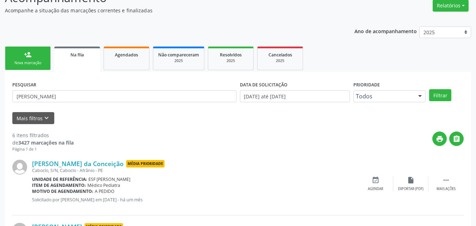
scroll to position [24, 0]
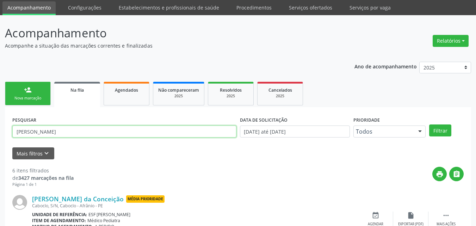
click at [60, 127] on input "maria va" at bounding box center [124, 131] width 224 height 12
type input "maria vaneide"
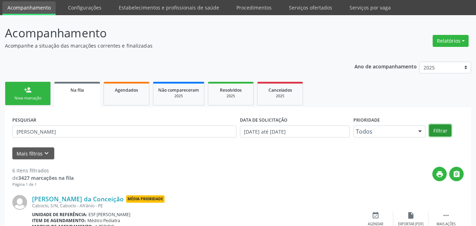
click at [440, 129] on button "Filtrar" at bounding box center [440, 130] width 22 height 12
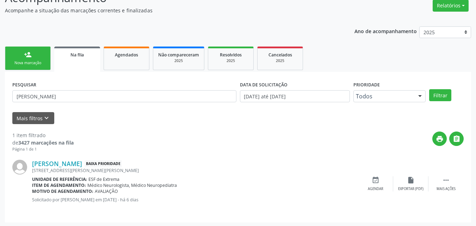
scroll to position [60, 0]
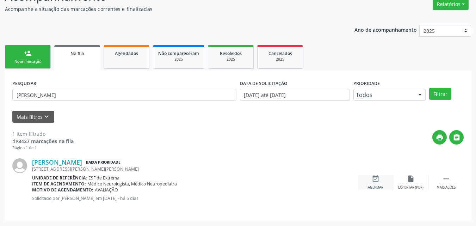
click at [376, 180] on icon "event_available" at bounding box center [375, 179] width 8 height 8
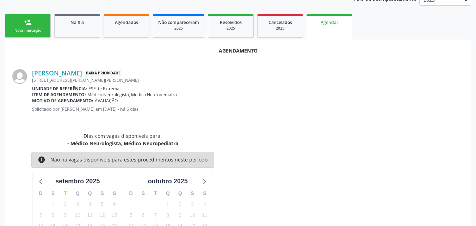
scroll to position [162, 0]
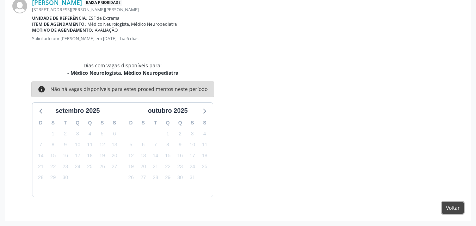
click at [455, 208] on button "Voltar" at bounding box center [452, 208] width 22 height 12
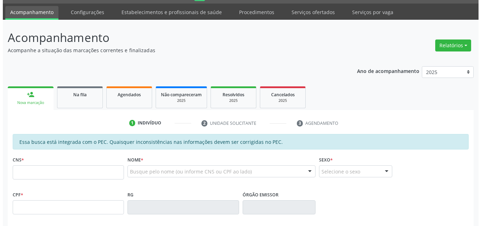
scroll to position [0, 0]
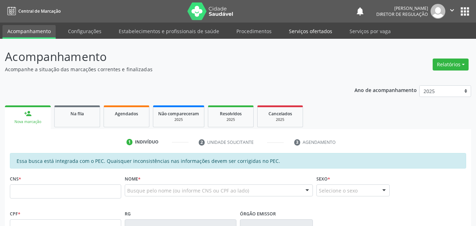
click at [313, 32] on link "Serviços ofertados" at bounding box center [310, 31] width 53 height 12
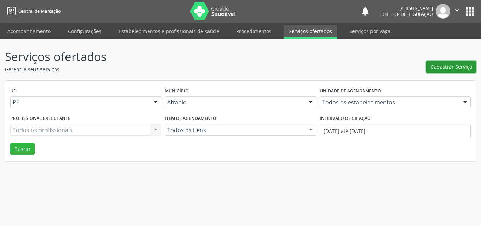
click at [461, 67] on span "Cadastrar Serviço" at bounding box center [451, 66] width 42 height 7
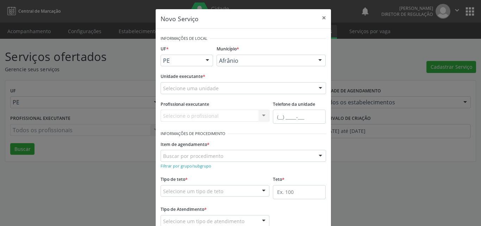
click at [222, 84] on div "Selecione uma unidade" at bounding box center [242, 88] width 165 height 12
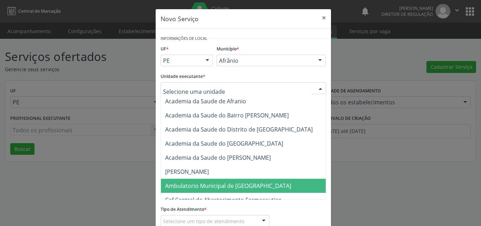
click at [221, 185] on span "Ambulatorio Municipal de [GEOGRAPHIC_DATA]" at bounding box center [228, 186] width 126 height 8
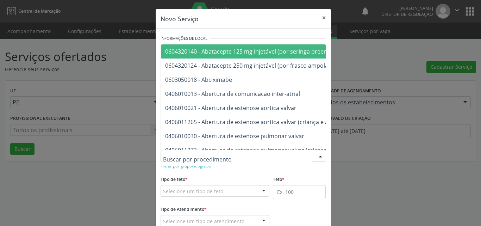
click at [225, 155] on div at bounding box center [242, 156] width 165 height 12
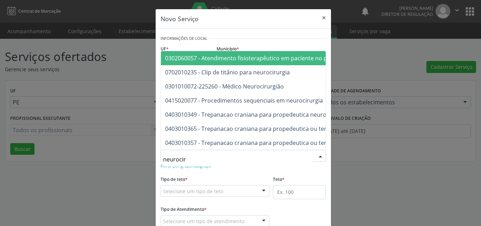
type input "neurociru"
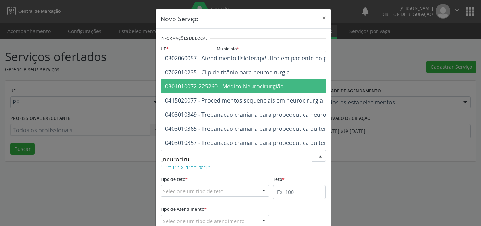
click at [250, 82] on span "0301010072-225260 - Médico Neurocirurgião" at bounding box center [224, 86] width 119 height 8
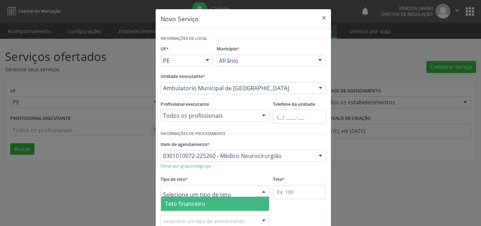
click at [231, 191] on div at bounding box center [214, 191] width 109 height 12
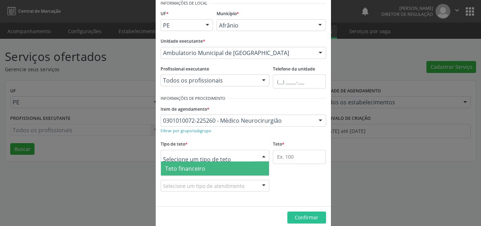
scroll to position [13, 0]
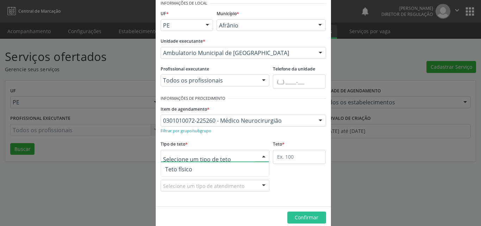
click at [227, 169] on span "Teto físico" at bounding box center [215, 169] width 108 height 14
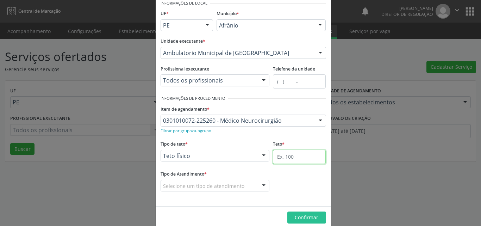
click at [301, 159] on input "text" at bounding box center [299, 157] width 53 height 14
type input "4"
click at [249, 184] on div at bounding box center [214, 186] width 109 height 12
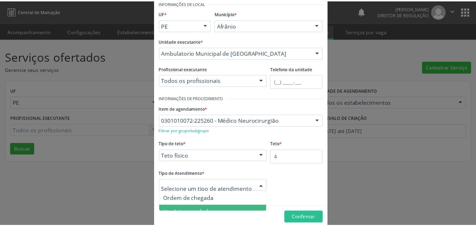
scroll to position [8, 0]
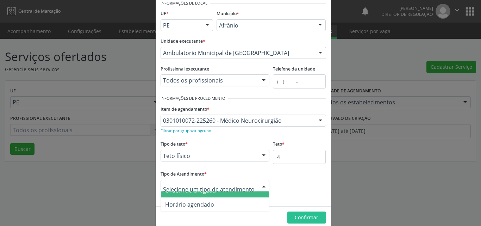
click at [226, 195] on span "Ordem de chegada" at bounding box center [215, 190] width 108 height 14
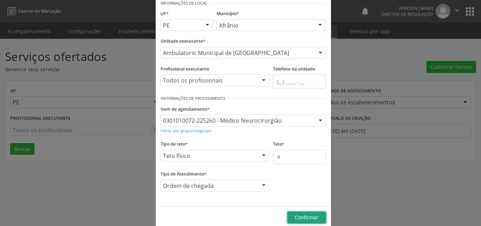
click at [308, 216] on span "Confirmar" at bounding box center [307, 217] width 24 height 7
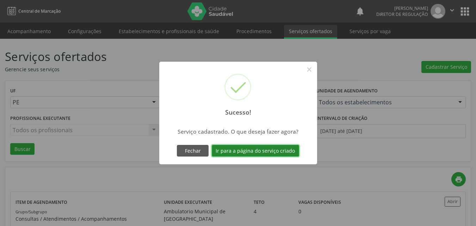
click at [267, 151] on button "Ir para a página do serviço criado" at bounding box center [255, 151] width 87 height 12
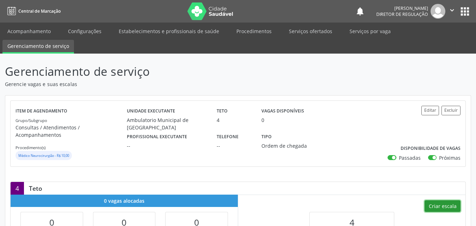
click at [445, 200] on button "Criar escala" at bounding box center [442, 206] width 36 height 12
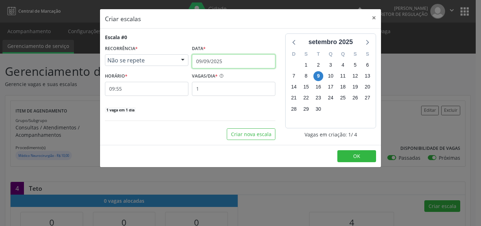
click at [233, 63] on input "09/09/2025" at bounding box center [233, 61] width 83 height 14
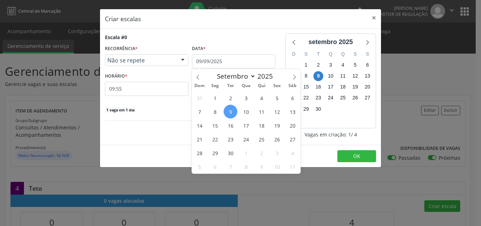
click at [278, 110] on span "12" at bounding box center [277, 112] width 14 height 14
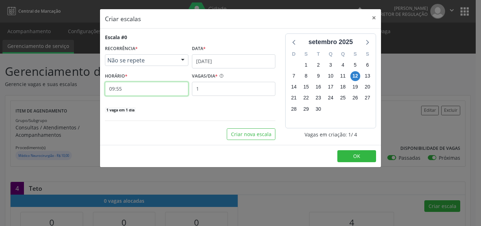
click at [135, 84] on input "09:55" at bounding box center [146, 89] width 83 height 14
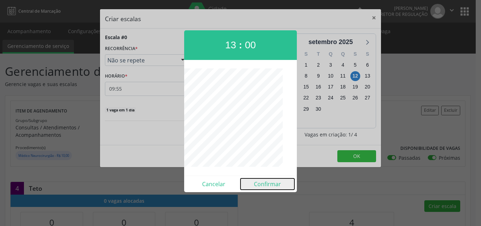
click at [268, 182] on button "Confirmar" at bounding box center [267, 183] width 54 height 11
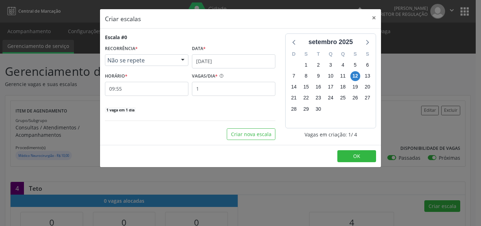
type input "13:00"
click at [212, 91] on input "1" at bounding box center [233, 89] width 83 height 14
type input "4"
click at [357, 154] on span "OK" at bounding box center [356, 155] width 7 height 7
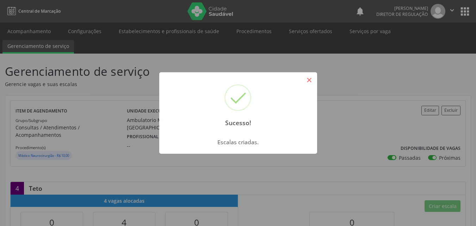
click at [310, 76] on button "×" at bounding box center [309, 80] width 12 height 12
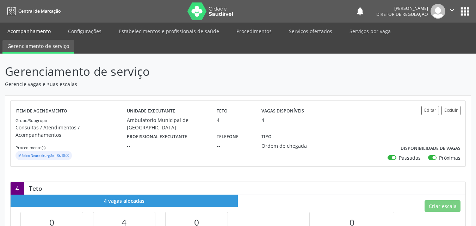
click at [38, 31] on link "Acompanhamento" at bounding box center [28, 31] width 53 height 12
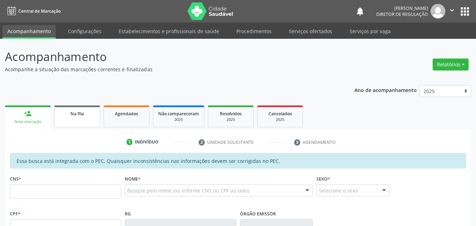
click at [83, 117] on link "Na fila" at bounding box center [77, 116] width 46 height 22
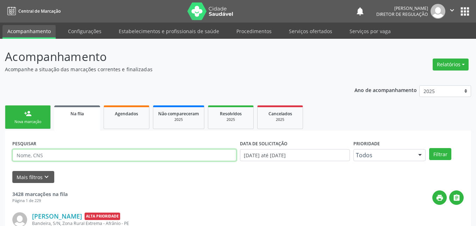
click at [88, 153] on input "text" at bounding box center [124, 155] width 224 height 12
type input "maria vaneide"
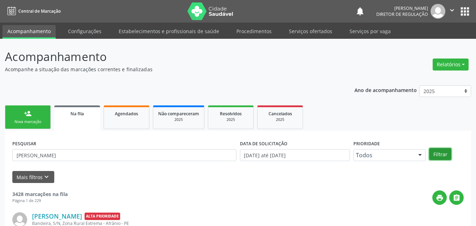
click at [439, 153] on button "Filtrar" at bounding box center [440, 154] width 22 height 12
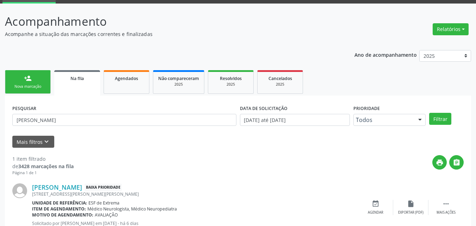
scroll to position [60, 0]
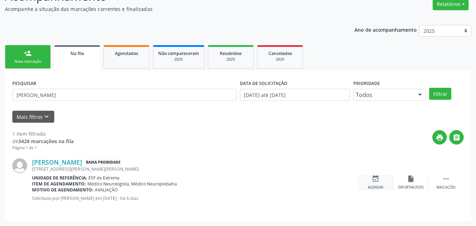
click at [375, 180] on icon "event_available" at bounding box center [375, 179] width 8 height 8
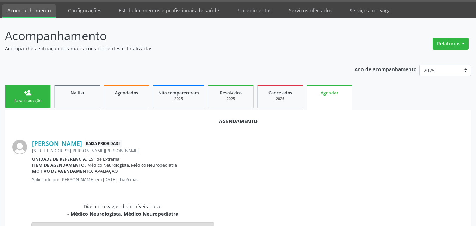
scroll to position [0, 0]
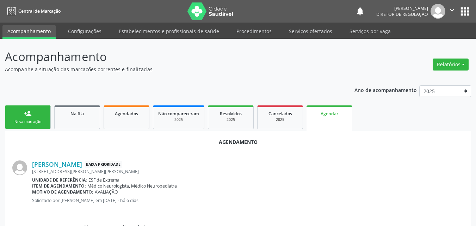
click at [43, 114] on link "person_add Nova marcação" at bounding box center [28, 117] width 46 height 24
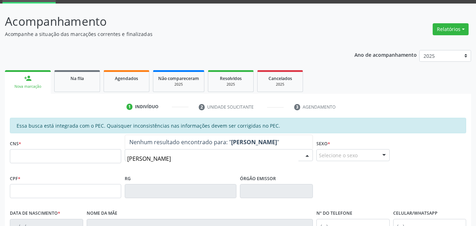
scroll to position [70, 0]
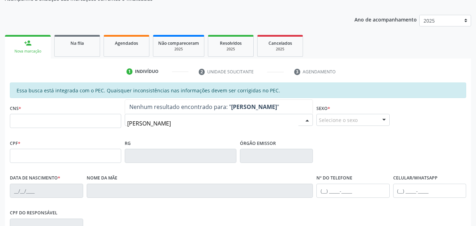
type input "maria vaneide"
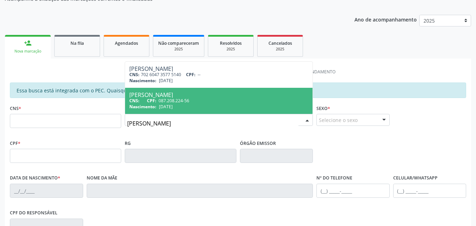
click at [259, 105] on div "Nascimento: 24/11/1989" at bounding box center [218, 106] width 179 height 6
type input "087.208.224-56"
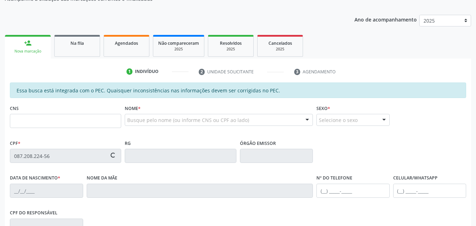
type input "24/11/1989"
type input "Helena Maria de Sousa"
type input "(87) 98832-9869"
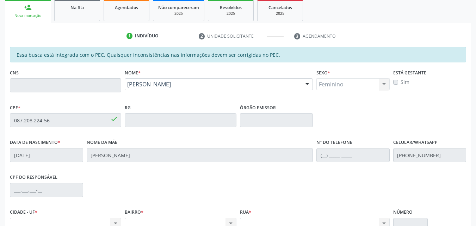
scroll to position [71, 0]
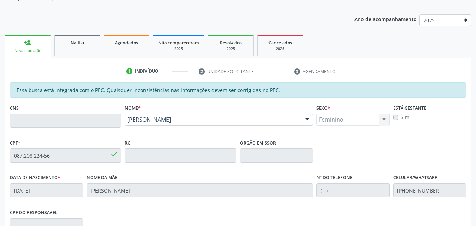
click at [7, 152] on div "Essa busca está integrada com o PEC. Quaisquer inconsistências nas informações …" at bounding box center [238, 204] width 466 height 244
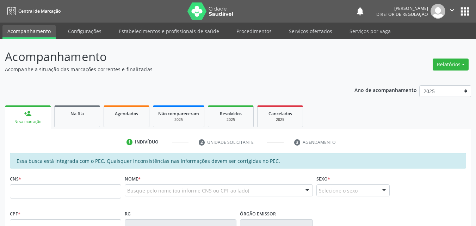
scroll to position [70, 0]
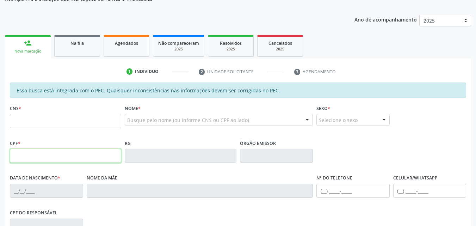
click at [76, 153] on input "text" at bounding box center [65, 156] width 111 height 14
paste input "087.208.224-56"
type input "087.208.224-56"
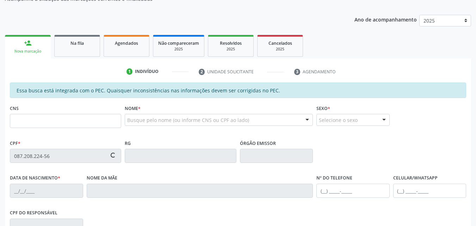
type input "[DATE]"
type input "[PERSON_NAME]"
type input "[PHONE_NUMBER]"
type input "S/N"
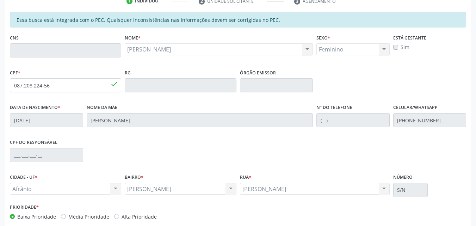
scroll to position [176, 0]
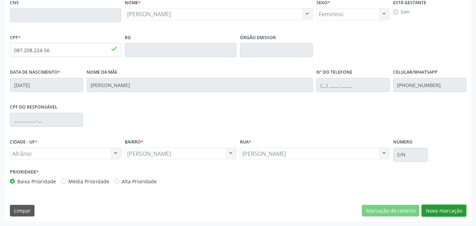
click at [445, 210] on button "Nova marcação" at bounding box center [443, 210] width 44 height 12
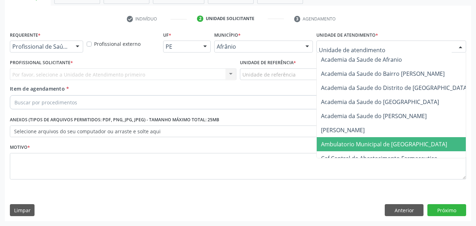
click at [360, 147] on span "Ambulatorio Municipal de [GEOGRAPHIC_DATA]" at bounding box center [384, 144] width 126 height 8
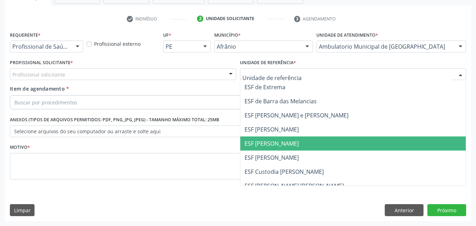
click at [276, 145] on span "ESF [PERSON_NAME]" at bounding box center [271, 143] width 54 height 8
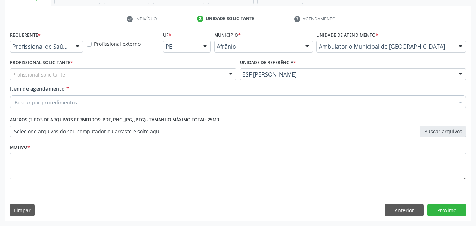
click at [89, 99] on div "Buscar por procedimentos" at bounding box center [238, 102] width 456 height 14
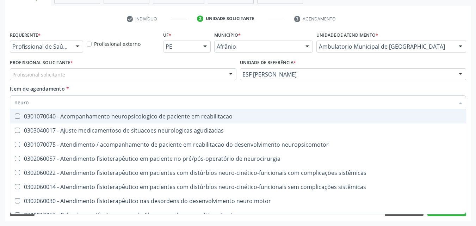
type input "neuroc"
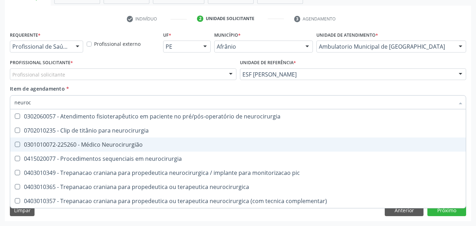
click at [120, 145] on div "0301010072-225260 - Médico Neurocirurgião" at bounding box center [237, 144] width 447 height 6
checkbox Neurocirurgião "true"
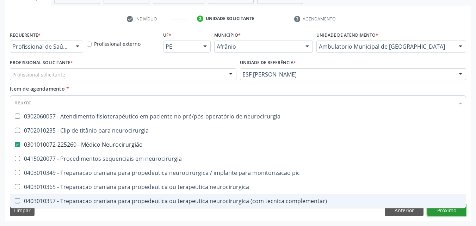
click at [447, 214] on div "Requerente * Profissional de Saúde Profissional de Saúde Paciente Nenhum result…" at bounding box center [238, 125] width 466 height 191
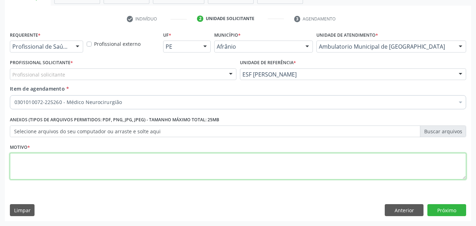
click at [218, 166] on textarea at bounding box center [238, 166] width 456 height 27
type textarea "*"
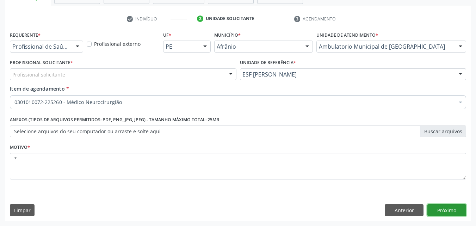
click at [449, 210] on button "Próximo" at bounding box center [446, 210] width 39 height 12
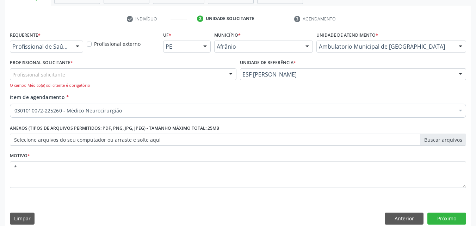
click at [131, 74] on div "Profissional solicitante" at bounding box center [123, 74] width 226 height 12
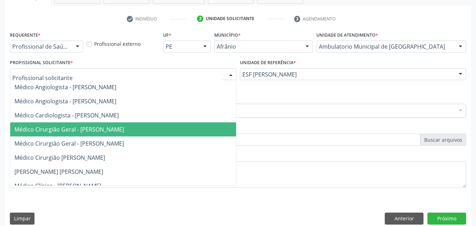
click at [129, 124] on span "Médico Cirurgião Geral - [PERSON_NAME]" at bounding box center [123, 129] width 226 height 14
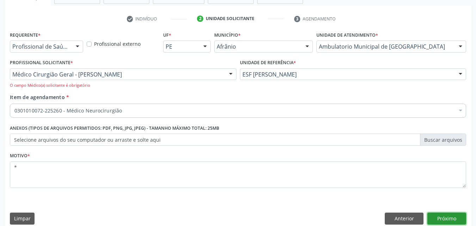
click at [437, 218] on button "Próximo" at bounding box center [446, 218] width 39 height 12
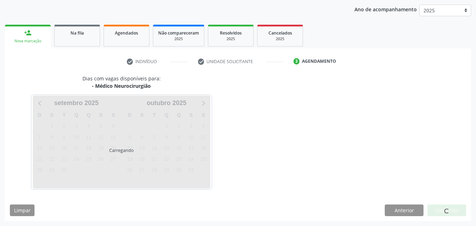
scroll to position [81, 0]
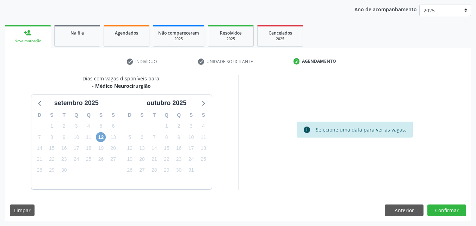
click at [99, 137] on span "12" at bounding box center [101, 137] width 10 height 10
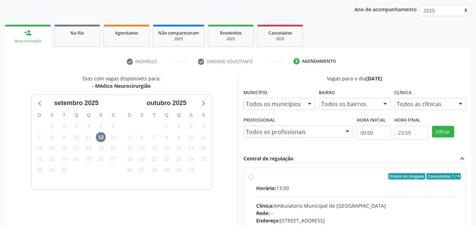
click at [271, 177] on div "Ordem de chegada Consumidos: 1 / 4" at bounding box center [358, 176] width 205 height 6
click at [253, 177] on input "Ordem de chegada Consumidos: 1 / 4 Horário: 13:00 Clínica: Ambulatorio Municipa…" at bounding box center [250, 176] width 5 height 6
radio input "true"
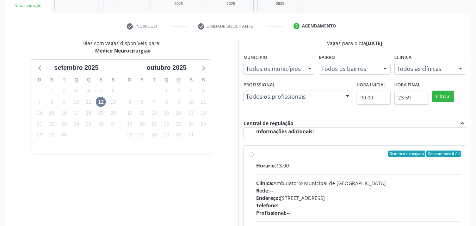
scroll to position [195, 0]
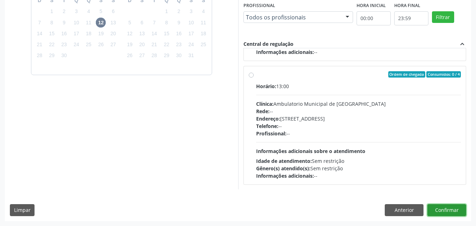
click at [453, 207] on button "Confirmar" at bounding box center [446, 210] width 39 height 12
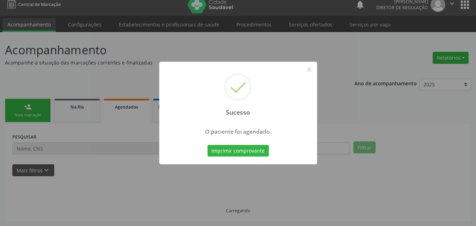
scroll to position [7, 0]
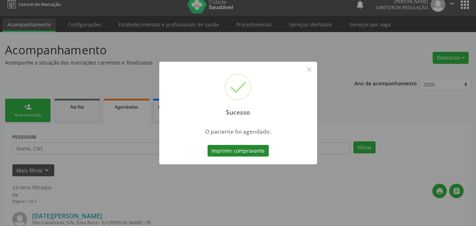
click at [264, 152] on button "Imprimir comprovante" at bounding box center [237, 151] width 61 height 12
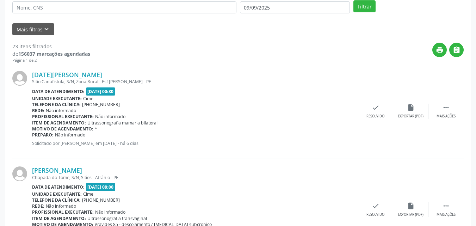
scroll to position [0, 0]
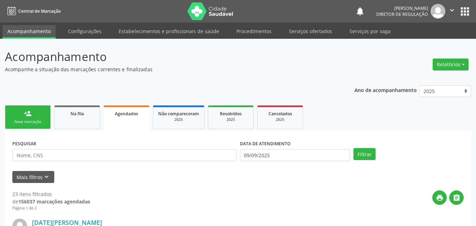
click at [35, 112] on link "person_add Nova marcação" at bounding box center [28, 117] width 46 height 24
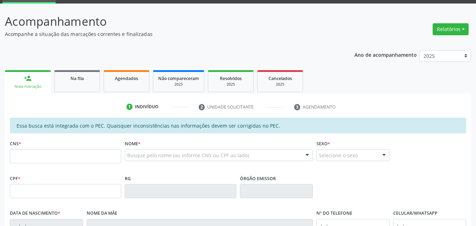
scroll to position [70, 0]
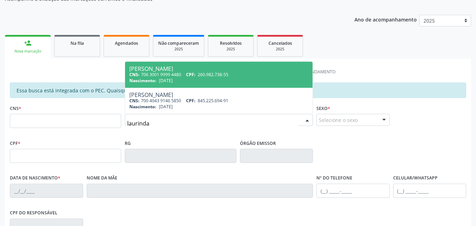
type input "laurinda"
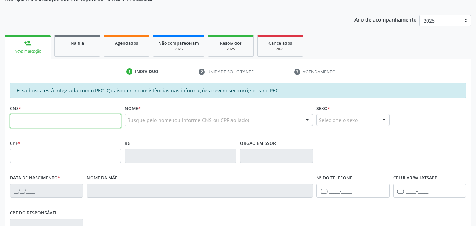
click at [65, 122] on input "text" at bounding box center [65, 121] width 111 height 14
type input "702 6062 5547 7547"
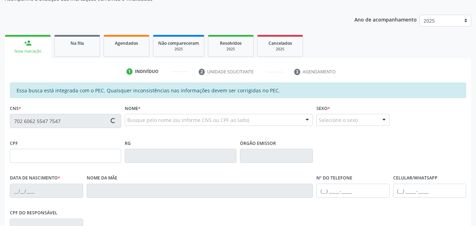
type input "657.207.174-04"
type input "31/12/1972"
type input "Julita de Carvalho Lima"
type input "(87) 98839-8114"
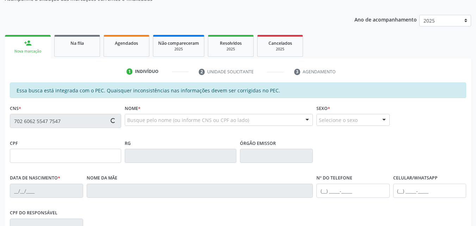
type input "S/N"
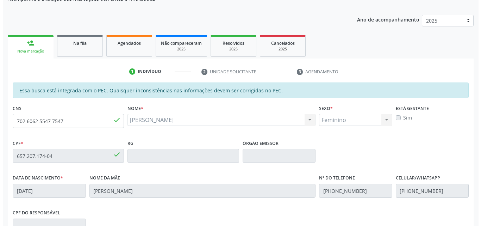
scroll to position [0, 0]
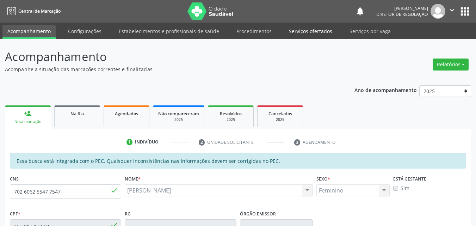
click at [316, 32] on link "Serviços ofertados" at bounding box center [310, 31] width 53 height 12
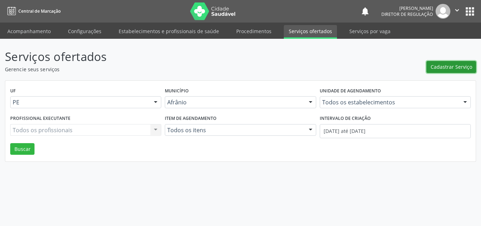
click at [454, 65] on span "Cadastrar Serviço" at bounding box center [451, 66] width 42 height 7
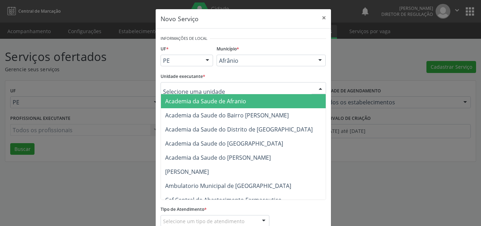
click at [234, 85] on div at bounding box center [242, 88] width 165 height 12
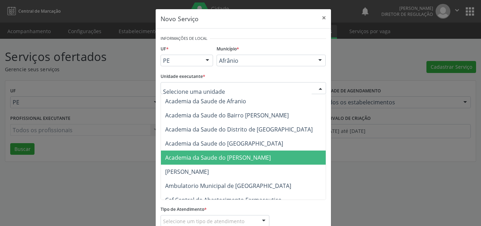
scroll to position [70, 0]
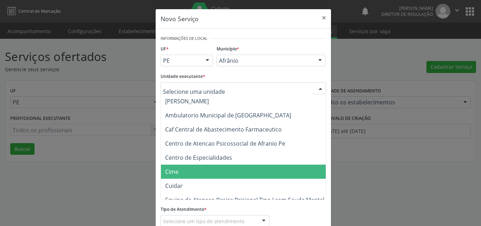
click at [198, 173] on span "Cime" at bounding box center [247, 171] width 172 height 14
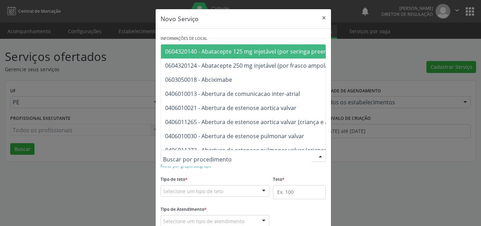
click at [219, 157] on div at bounding box center [242, 156] width 165 height 12
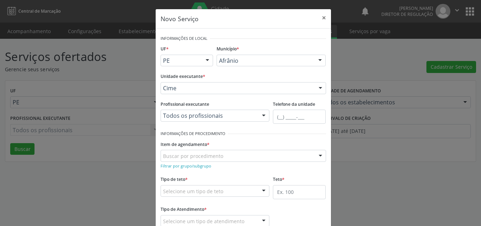
click at [342, 160] on div "Novo Serviço × Informações de Local UF * PE BA PE Nenhum resultado encontrado p…" at bounding box center [240, 113] width 481 height 226
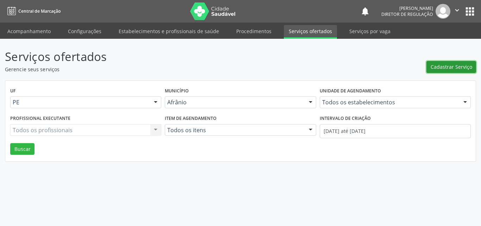
click at [447, 65] on span "Cadastrar Serviço" at bounding box center [451, 66] width 42 height 7
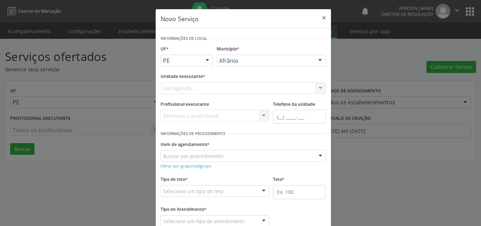
scroll to position [0, 0]
click at [252, 88] on div "Selecione uma unidade" at bounding box center [242, 88] width 165 height 12
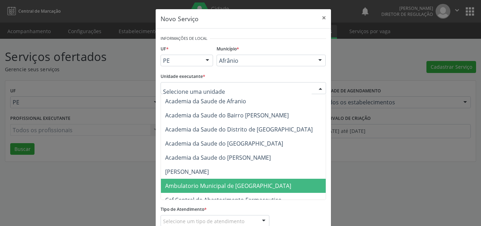
scroll to position [70, 0]
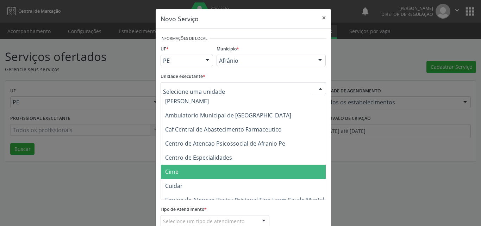
click at [228, 171] on span "Cime" at bounding box center [247, 171] width 172 height 14
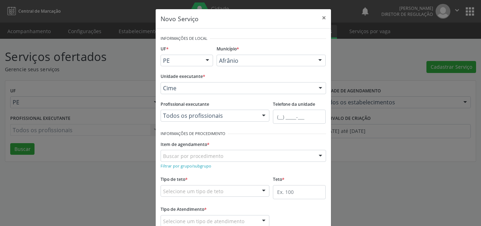
click at [222, 155] on div "Buscar por procedimento" at bounding box center [242, 156] width 165 height 12
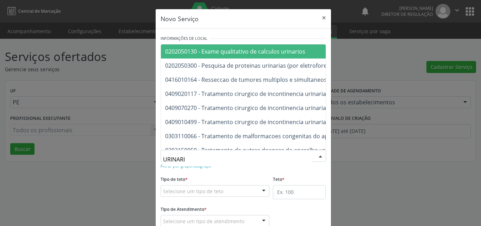
type input "URINARIO"
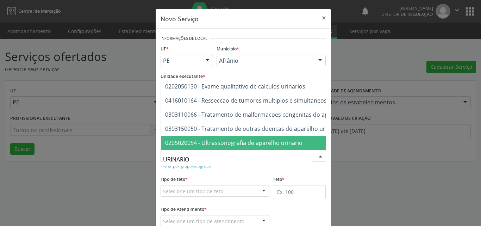
click at [241, 139] on span "0205020054 - Ultrassonografia de aparelho urinario" at bounding box center [233, 143] width 137 height 8
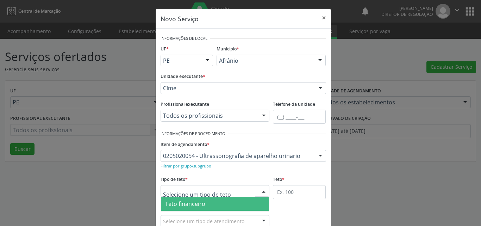
click at [226, 191] on div at bounding box center [214, 191] width 109 height 12
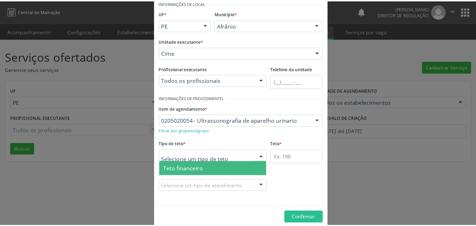
scroll to position [13, 0]
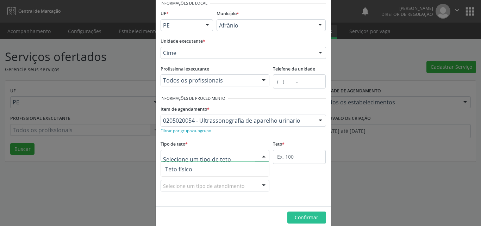
click at [216, 166] on span "Teto físico" at bounding box center [215, 169] width 108 height 14
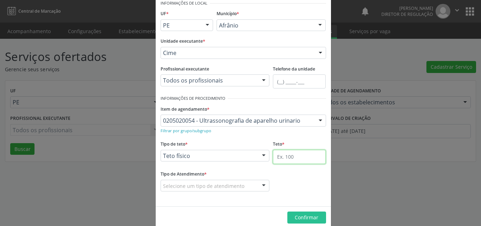
click at [287, 156] on input "text" at bounding box center [299, 157] width 53 height 14
type input "1"
click at [243, 188] on div "Selecione um tipo de atendimento" at bounding box center [214, 186] width 109 height 12
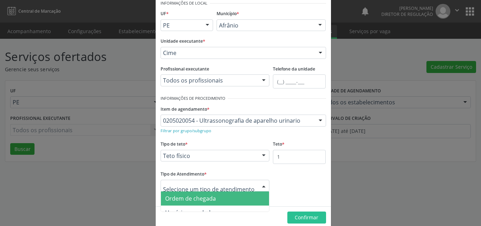
click at [219, 198] on span "Ordem de chegada" at bounding box center [215, 198] width 108 height 14
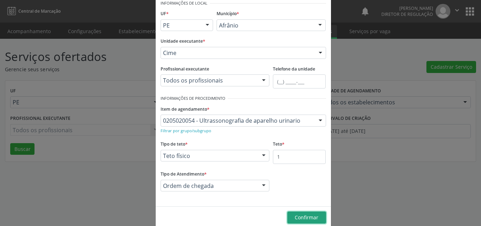
click at [303, 217] on span "Confirmar" at bounding box center [307, 217] width 24 height 7
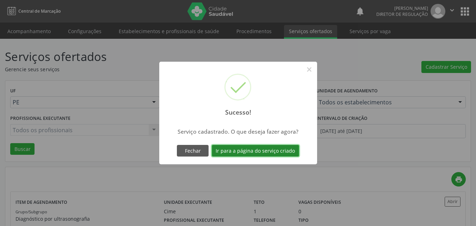
click at [266, 152] on button "Ir para a página do serviço criado" at bounding box center [255, 151] width 87 height 12
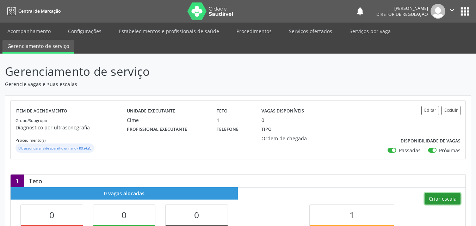
click at [436, 197] on button "Criar escala" at bounding box center [442, 199] width 36 height 12
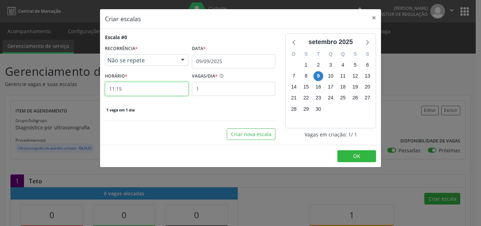
click at [151, 86] on input "11:15" at bounding box center [146, 89] width 83 height 14
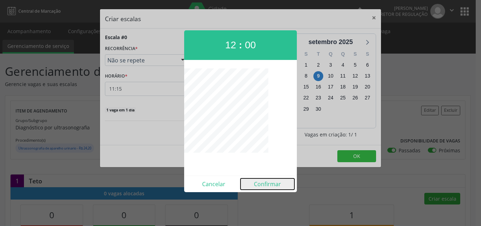
click at [260, 184] on button "Confirmar" at bounding box center [267, 183] width 54 height 11
type input "12:00"
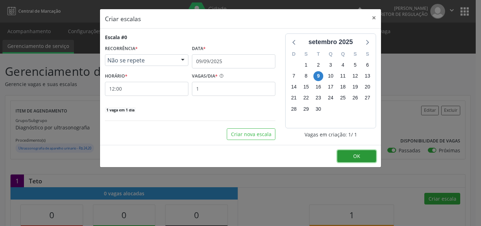
click at [357, 157] on span "OK" at bounding box center [356, 155] width 7 height 7
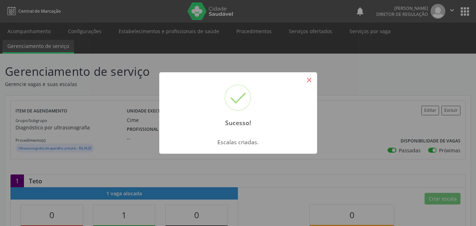
click at [310, 80] on button "×" at bounding box center [309, 80] width 12 height 12
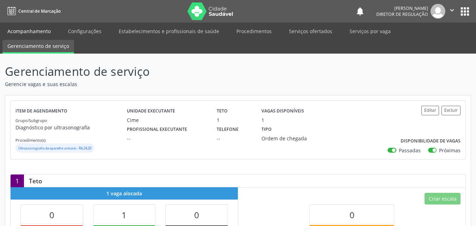
click at [36, 31] on link "Acompanhamento" at bounding box center [28, 31] width 53 height 12
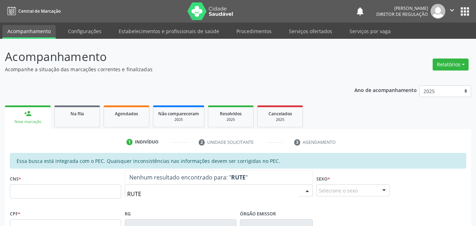
type input "RUTE"
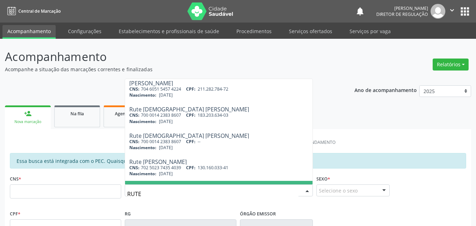
scroll to position [146, 0]
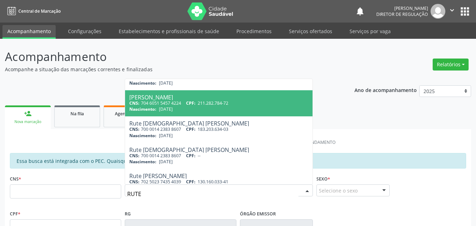
click at [202, 101] on span "211.282.784-72" at bounding box center [212, 103] width 31 height 6
type input "704 6051 5457 4224"
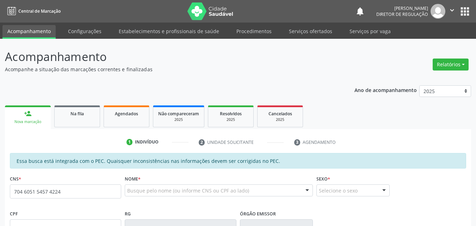
scroll to position [0, 0]
type input "211.282.784-72"
type input "[DATE]"
type input "[PERSON_NAME]"
type input "[PHONE_NUMBER]"
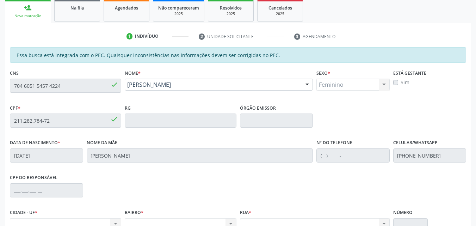
scroll to position [141, 0]
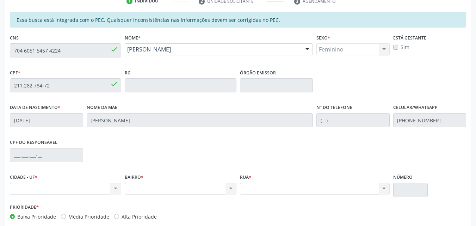
click at [0, 50] on div "Acompanhamento Acompanhe a situação das marcações correntes e finalizadas Relat…" at bounding box center [238, 79] width 476 height 363
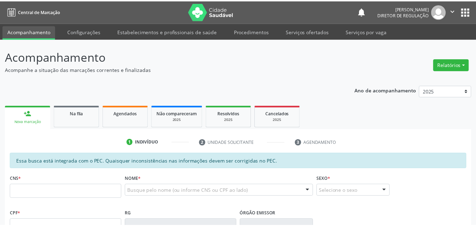
scroll to position [164, 0]
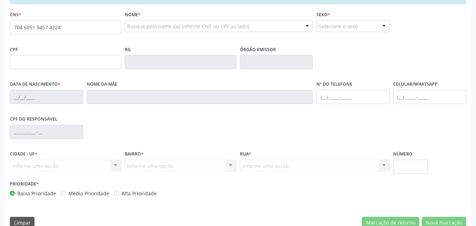
type input "704 6051 5457 4224"
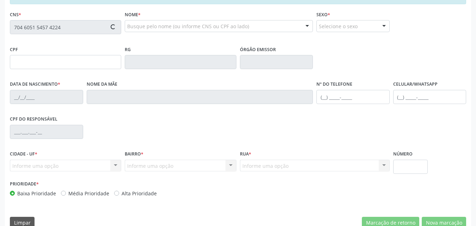
type input "211.282.784-72"
type input "13/06/1960"
type input "Herminia Ataujo Sa Silva"
type input "(87) 98113-6304"
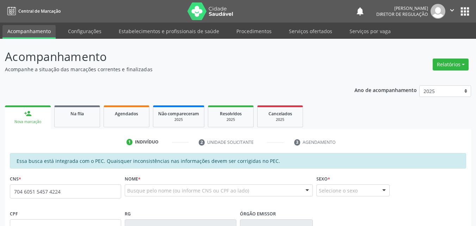
type input "704 6051 5457 4224"
type input "211.282.784-72"
type input "[DATE]"
type input "[PERSON_NAME]"
type input "[PHONE_NUMBER]"
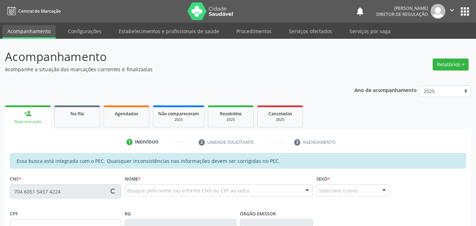
type input "S/N"
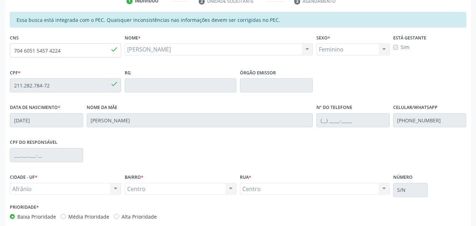
scroll to position [176, 0]
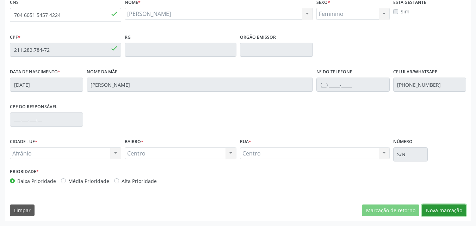
click at [447, 210] on button "Nova marcação" at bounding box center [443, 210] width 44 height 12
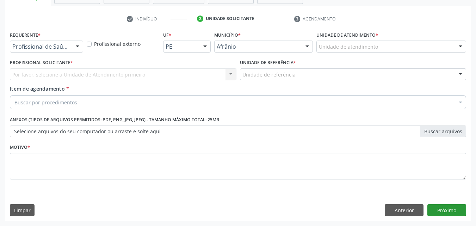
scroll to position [123, 0]
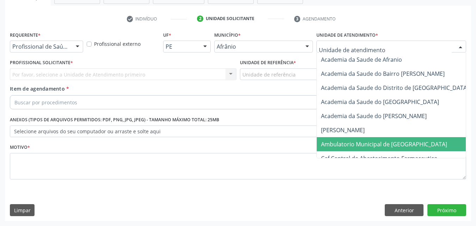
drag, startPoint x: 376, startPoint y: 143, endPoint x: 329, endPoint y: 134, distance: 48.0
click at [376, 143] on span "Ambulatorio Municipal de [GEOGRAPHIC_DATA]" at bounding box center [384, 144] width 126 height 8
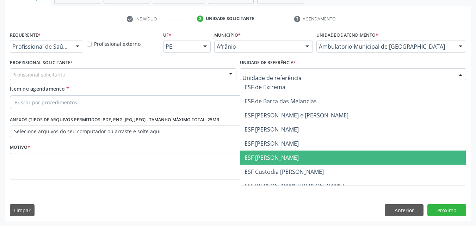
click at [269, 158] on span "ESF [PERSON_NAME]" at bounding box center [271, 157] width 54 height 8
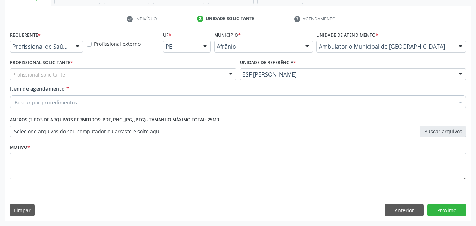
click at [165, 74] on div "Profissional solicitante" at bounding box center [123, 74] width 226 height 12
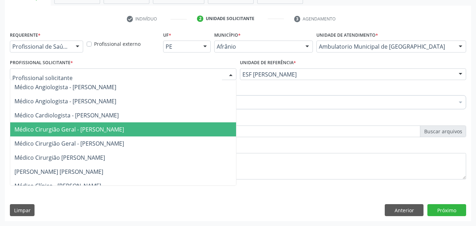
click at [124, 132] on span "Médico Cirurgião Geral - [PERSON_NAME]" at bounding box center [68, 129] width 109 height 8
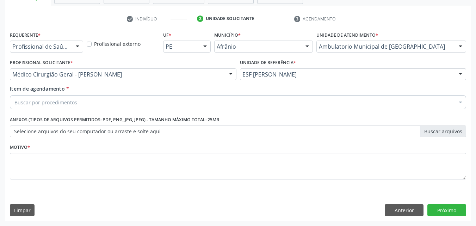
click at [94, 100] on div "Buscar por procedimentos" at bounding box center [238, 102] width 456 height 14
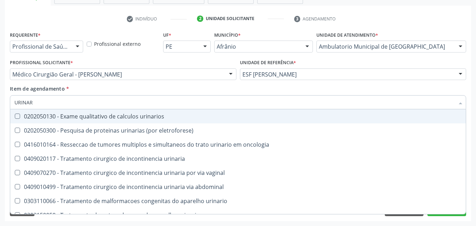
type input "URINARI"
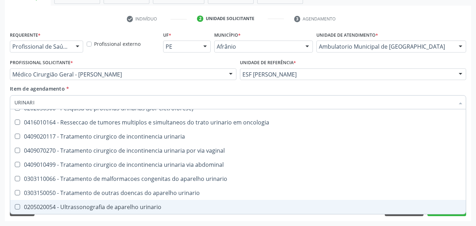
click at [107, 205] on div "0205020054 - Ultrassonografia de aparelho urinario" at bounding box center [237, 207] width 447 height 6
checkbox urinario "true"
click at [443, 214] on button "Próximo" at bounding box center [446, 210] width 39 height 12
checkbox eletroforese\) "true"
checkbox urinario "false"
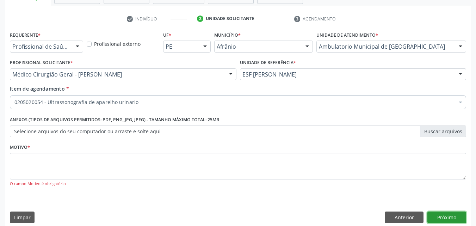
scroll to position [0, 0]
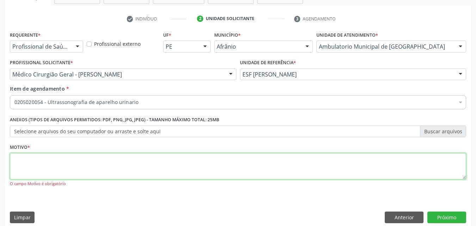
click at [106, 169] on textarea at bounding box center [238, 166] width 456 height 27
type textarea "*"
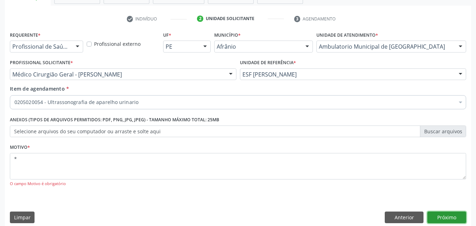
click at [445, 217] on button "Próximo" at bounding box center [446, 217] width 39 height 12
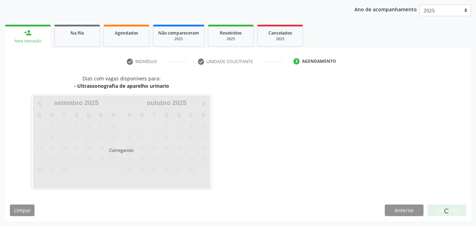
scroll to position [81, 0]
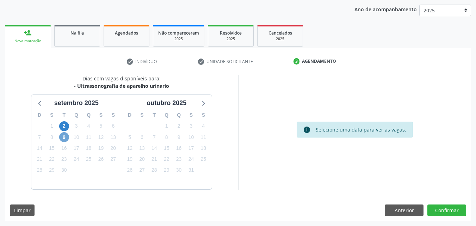
click at [64, 136] on span "9" at bounding box center [64, 137] width 10 height 10
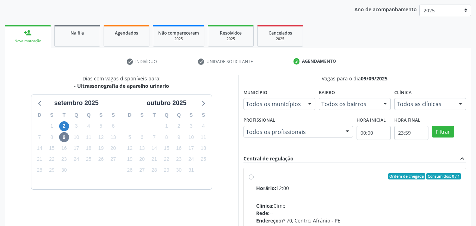
click at [260, 174] on div "Ordem de chegada Consumidos: 0 / 1" at bounding box center [358, 176] width 205 height 6
click at [253, 174] on input "Ordem de chegada Consumidos: 0 / 1 Horário: 12:00 Clínica: Cime Rede: -- Endere…" at bounding box center [250, 176] width 5 height 6
radio input "true"
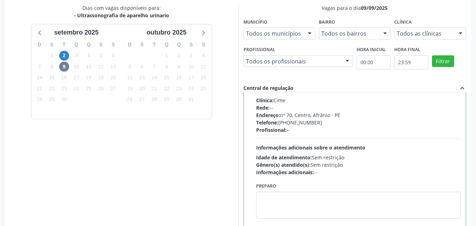
scroll to position [195, 0]
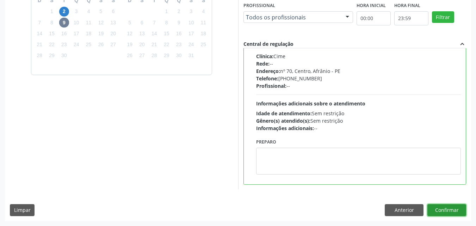
click at [448, 208] on button "Confirmar" at bounding box center [446, 210] width 39 height 12
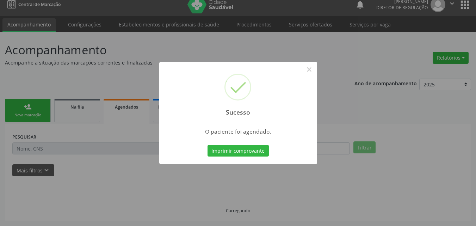
scroll to position [7, 0]
click at [260, 151] on button "Imprimir comprovante" at bounding box center [237, 151] width 61 height 12
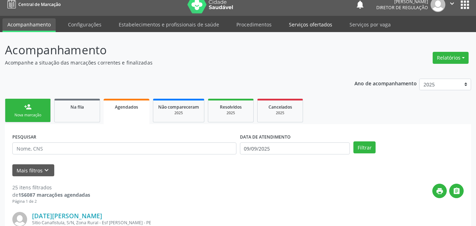
click at [315, 24] on link "Serviços ofertados" at bounding box center [310, 24] width 53 height 12
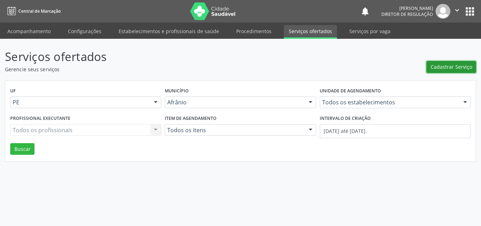
click at [455, 65] on span "Cadastrar Serviço" at bounding box center [451, 66] width 42 height 7
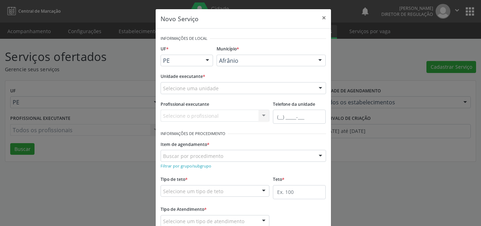
click at [242, 89] on div "Selecione uma unidade" at bounding box center [242, 88] width 165 height 12
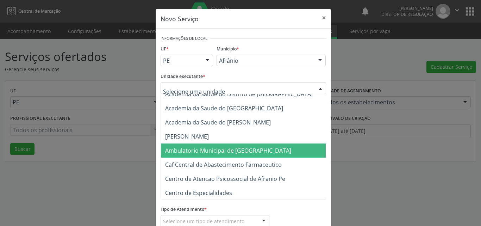
scroll to position [70, 0]
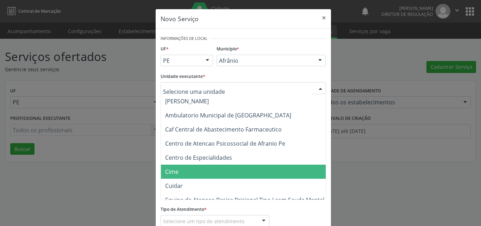
click at [215, 166] on span "Cime" at bounding box center [247, 171] width 172 height 14
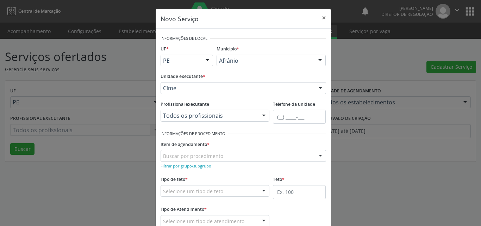
click at [225, 156] on div "Buscar por procedimento" at bounding box center [242, 156] width 165 height 12
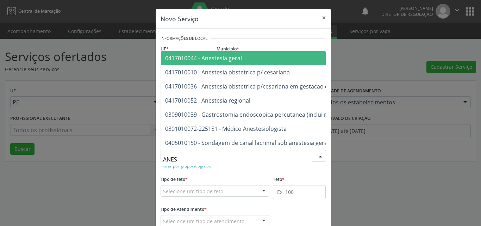
type input "ANEST"
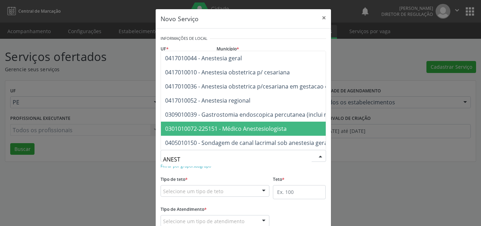
click at [240, 125] on span "0301010072-225151 - Médico Anestesiologista" at bounding box center [225, 129] width 121 height 8
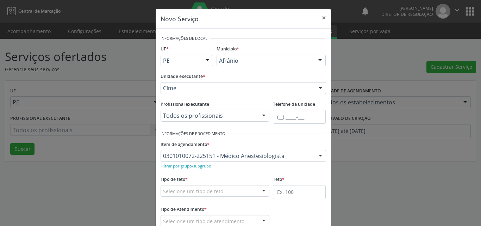
click at [229, 188] on div "Selecione um tipo de teto" at bounding box center [214, 191] width 109 height 12
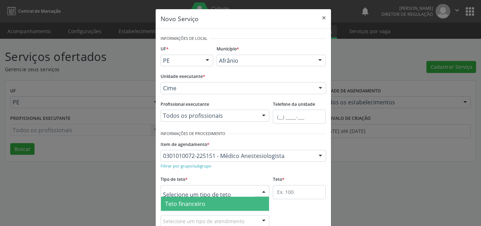
scroll to position [13, 0]
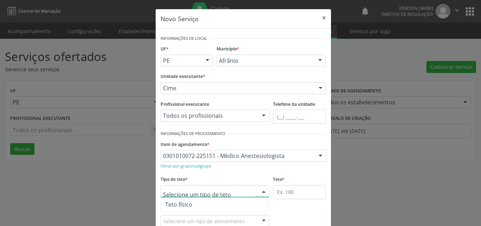
click at [224, 206] on span "Teto físico" at bounding box center [215, 204] width 108 height 14
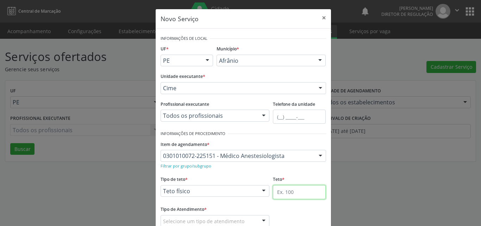
click at [289, 191] on input "text" at bounding box center [299, 192] width 53 height 14
type input "1"
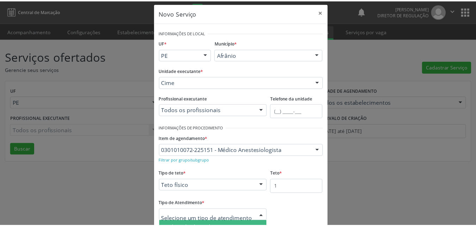
scroll to position [46, 0]
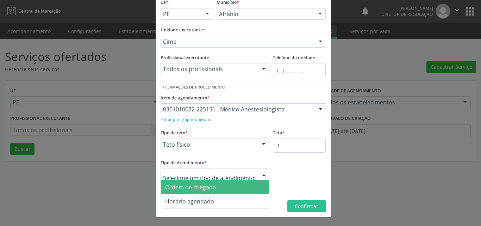
click at [246, 185] on span "Ordem de chegada" at bounding box center [215, 187] width 108 height 14
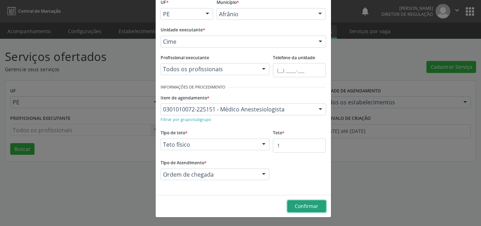
drag, startPoint x: 301, startPoint y: 206, endPoint x: 290, endPoint y: 199, distance: 13.2
click at [302, 205] on span "Confirmar" at bounding box center [307, 205] width 24 height 7
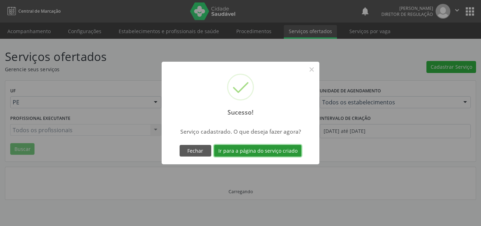
click at [275, 149] on button "Ir para a página do serviço criado" at bounding box center [257, 151] width 87 height 12
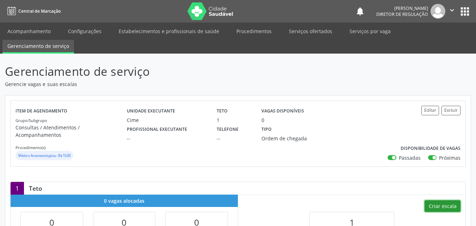
click at [443, 200] on button "Criar escala" at bounding box center [442, 206] width 36 height 12
select select "8"
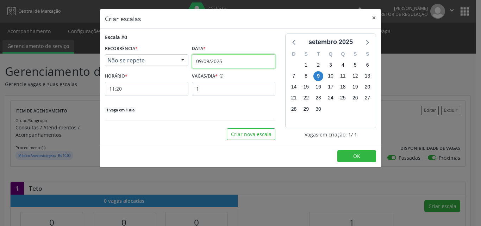
click at [257, 61] on input "09/09/2025" at bounding box center [233, 61] width 83 height 14
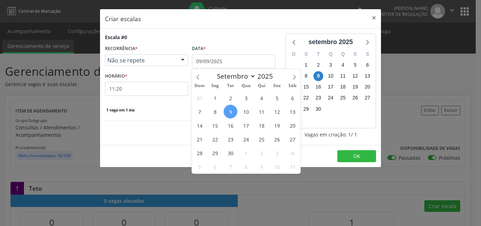
click at [215, 124] on span "15" at bounding box center [215, 125] width 14 height 14
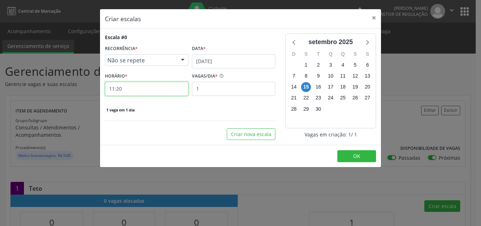
click at [155, 89] on input "11:20" at bounding box center [146, 89] width 83 height 14
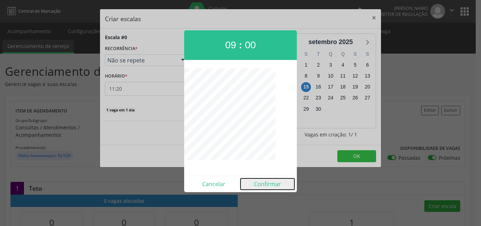
click at [276, 183] on button "Confirmar" at bounding box center [267, 183] width 54 height 11
type input "09:00"
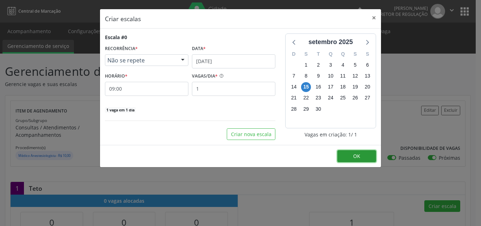
click at [351, 155] on button "OK" at bounding box center [356, 156] width 39 height 12
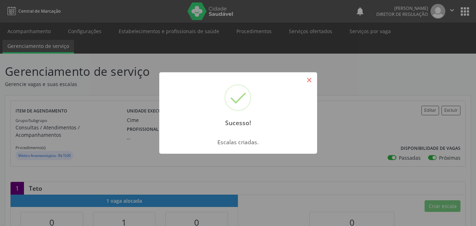
click at [312, 82] on button "×" at bounding box center [309, 80] width 12 height 12
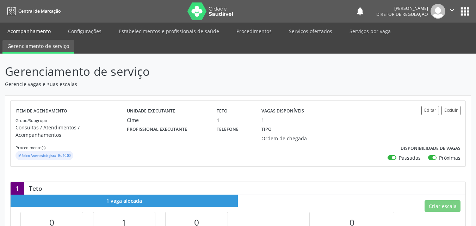
click at [43, 31] on link "Acompanhamento" at bounding box center [28, 31] width 53 height 12
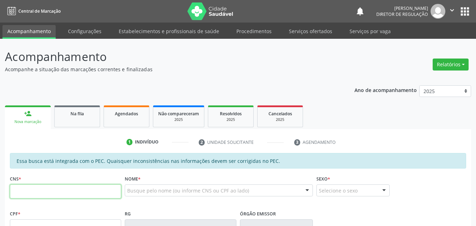
click at [85, 190] on input "text" at bounding box center [65, 191] width 111 height 14
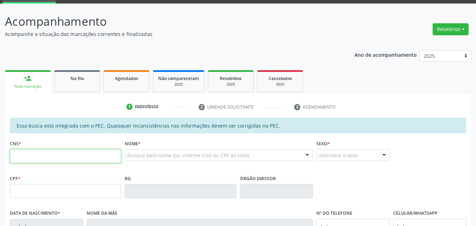
scroll to position [70, 0]
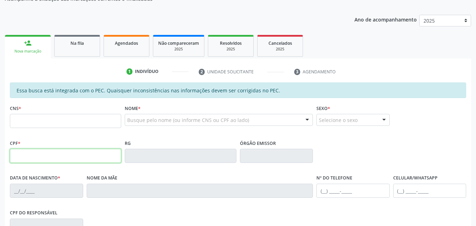
click at [64, 156] on input "text" at bounding box center [65, 156] width 111 height 14
type input "179.959.604-41"
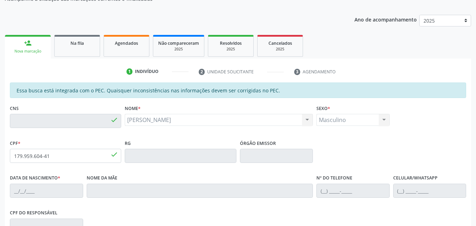
type input "700 1009 0513 7918"
type input "06/01/2022"
type input "Caline da Silva Cavalcanti"
type input "(87) 9169-9767"
type input "(87) 99169-9767"
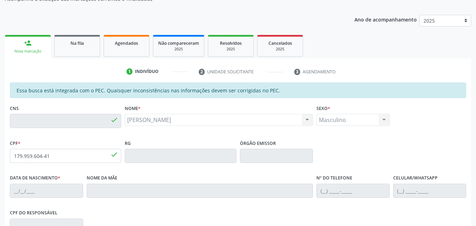
type input "S/N"
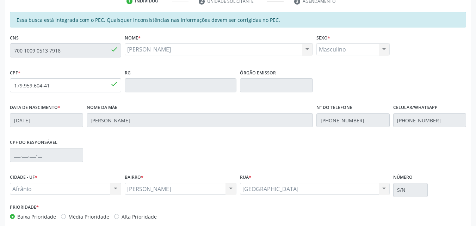
scroll to position [176, 0]
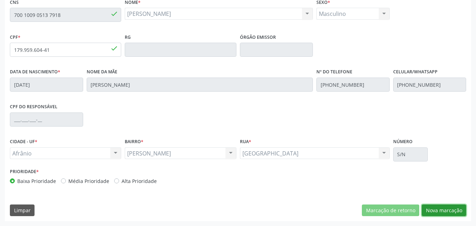
click at [447, 210] on button "Nova marcação" at bounding box center [443, 210] width 44 height 12
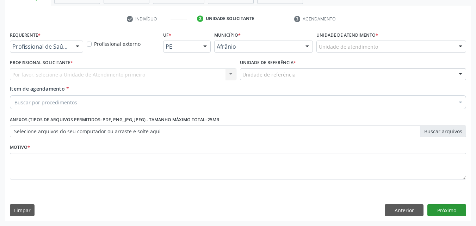
scroll to position [123, 0]
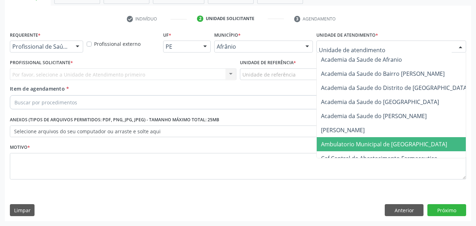
click at [353, 143] on span "Ambulatorio Municipal de [GEOGRAPHIC_DATA]" at bounding box center [384, 144] width 126 height 8
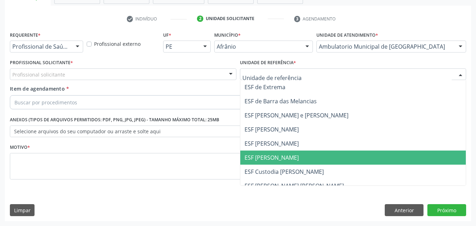
click at [272, 158] on span "ESF [PERSON_NAME]" at bounding box center [271, 157] width 54 height 8
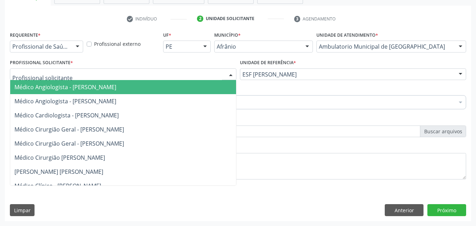
click at [87, 74] on div at bounding box center [123, 74] width 226 height 12
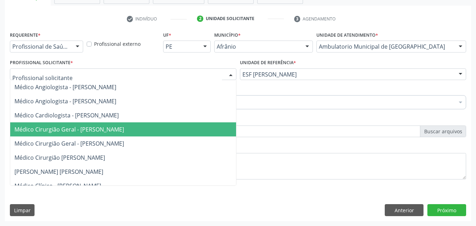
click at [93, 131] on span "Médico Cirurgião Geral - [PERSON_NAME]" at bounding box center [68, 129] width 109 height 8
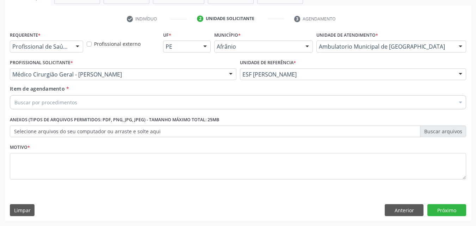
click at [89, 101] on div "Buscar por procedimentos" at bounding box center [238, 102] width 456 height 14
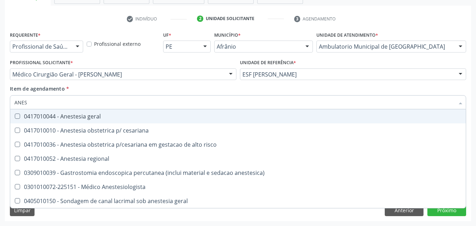
type input "ANEST"
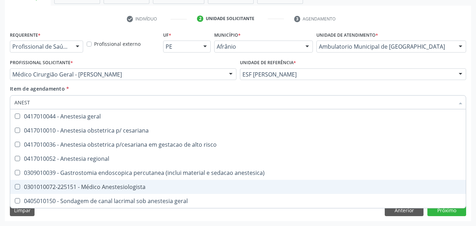
click at [109, 185] on div "0301010072-225151 - Médico Anestesiologista" at bounding box center [237, 187] width 447 height 6
checkbox Anestesiologista "true"
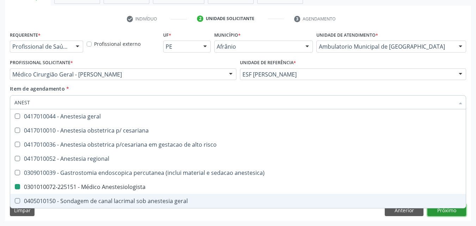
click at [444, 212] on div "Requerente * Profissional de Saúde Profissional de Saúde Paciente Nenhum result…" at bounding box center [238, 125] width 466 height 191
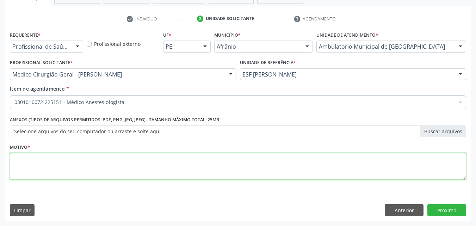
click at [258, 170] on textarea at bounding box center [238, 166] width 456 height 27
type textarea "*"
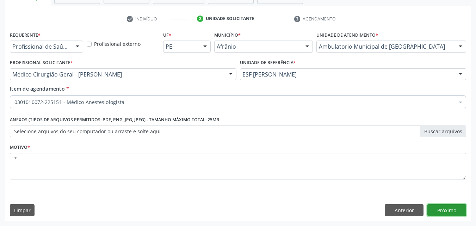
click at [450, 208] on button "Próximo" at bounding box center [446, 210] width 39 height 12
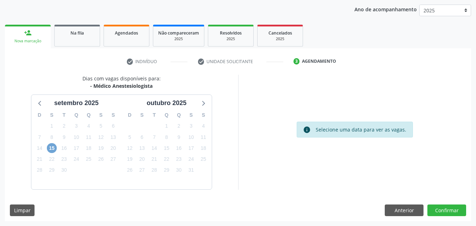
click at [52, 147] on span "15" at bounding box center [52, 148] width 10 height 10
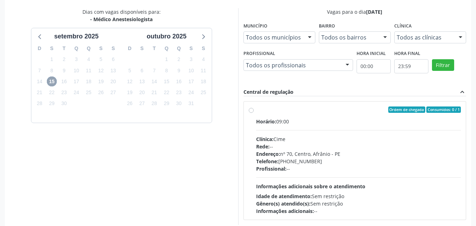
scroll to position [182, 0]
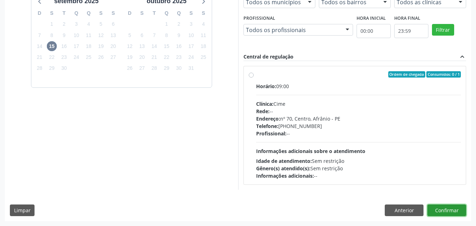
click at [450, 215] on button "Confirmar" at bounding box center [446, 210] width 39 height 12
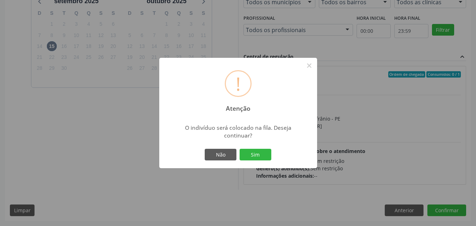
click at [365, 210] on div "! Atenção × O indivíduo será colocado na fila. Deseja continuar? Não Sim" at bounding box center [238, 113] width 476 height 226
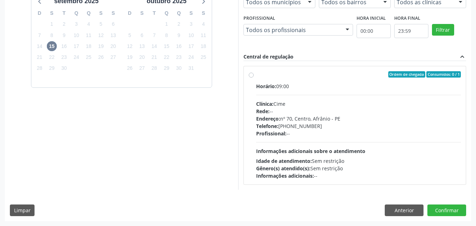
click at [256, 74] on label "Ordem de chegada Consumidos: 0 / 1 Horário: 09:00 Clínica: Cime Rede: -- Endere…" at bounding box center [358, 125] width 205 height 108
click at [252, 74] on input "Ordem de chegada Consumidos: 0 / 1 Horário: 09:00 Clínica: Cime Rede: -- Endere…" at bounding box center [250, 74] width 5 height 6
radio input "true"
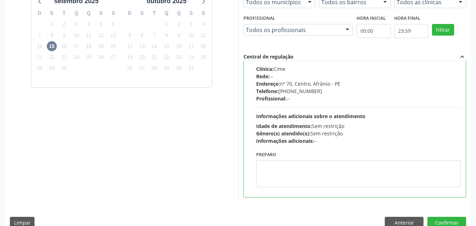
scroll to position [195, 0]
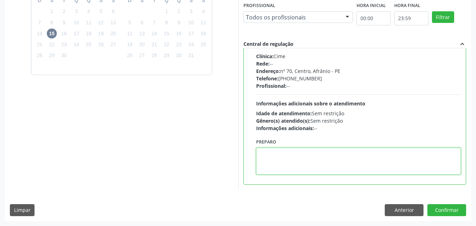
click at [292, 158] on textarea at bounding box center [358, 160] width 205 height 27
paste textarea "🔹ALFA CENTRO MÉDICO🔹 📍Rua Santa Luzia N85, Centro de Petrolina. Ponto de referê…"
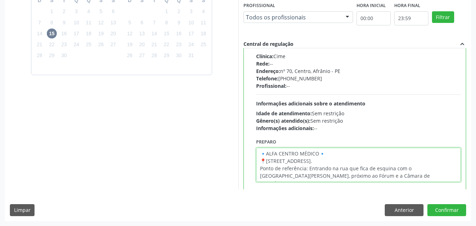
scroll to position [0, 0]
type textarea "🔹ALFA CENTRO MÉDICO🔹 📍Rua Santa Luzia N85, Centro de Petrolina. Ponto de referê…"
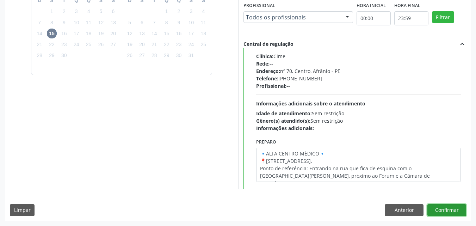
click at [440, 208] on button "Confirmar" at bounding box center [446, 210] width 39 height 12
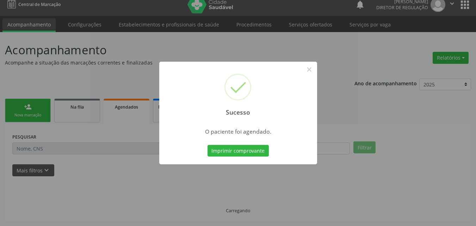
scroll to position [7, 0]
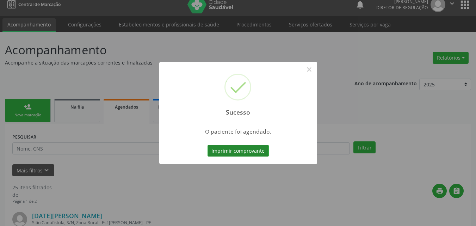
click at [257, 150] on button "Imprimir comprovante" at bounding box center [237, 151] width 61 height 12
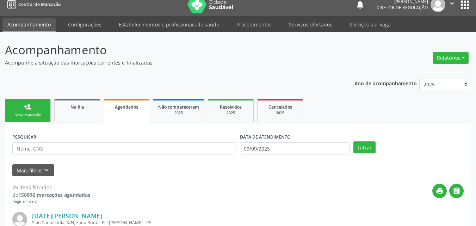
click at [31, 115] on div "Nova marcação" at bounding box center [27, 114] width 35 height 5
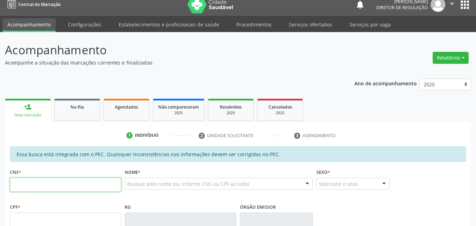
click at [75, 185] on input "text" at bounding box center [65, 184] width 111 height 14
type input "700 5001 6822 9153"
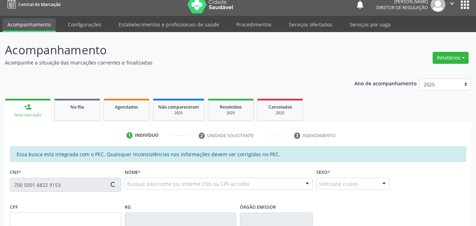
scroll to position [112, 0]
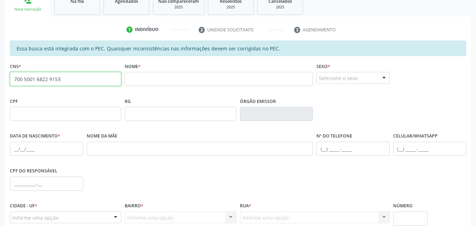
drag, startPoint x: 79, startPoint y: 81, endPoint x: 0, endPoint y: 96, distance: 80.7
click at [0, 96] on div "Acompanhamento Acompanhe a situação das marcações correntes e finalizadas Relat…" at bounding box center [238, 107] width 476 height 363
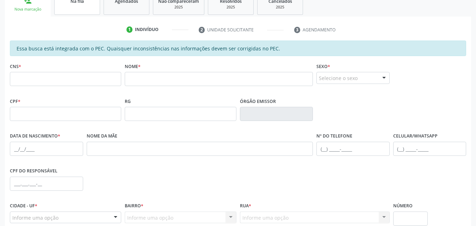
click at [85, 12] on link "Na fila" at bounding box center [77, 4] width 46 height 22
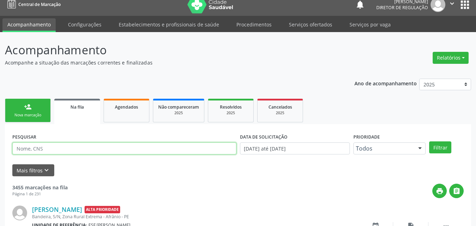
click at [80, 147] on input "text" at bounding box center [124, 148] width 224 height 12
type input "LUZILANE"
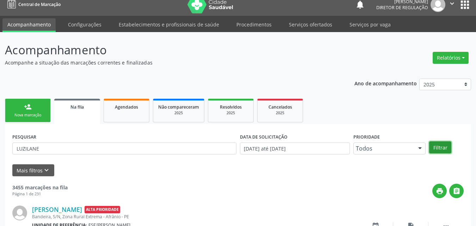
click at [442, 148] on button "Filtrar" at bounding box center [440, 147] width 22 height 12
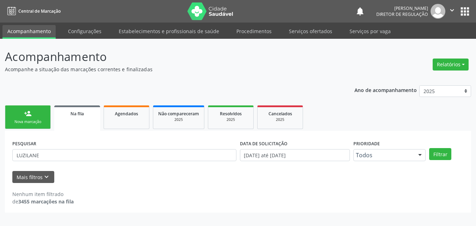
scroll to position [0, 0]
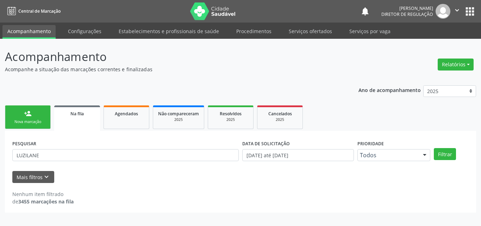
click at [41, 116] on link "person_add Nova marcação" at bounding box center [28, 117] width 46 height 24
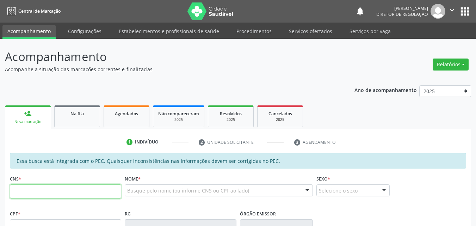
scroll to position [141, 0]
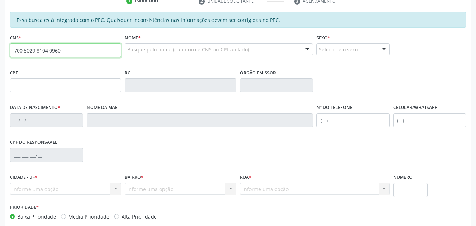
type input "700 5029 8104 0960"
type input "0[DATE]"
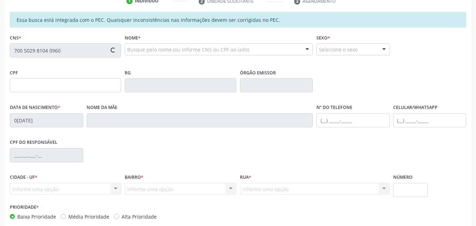
type input "[PERSON_NAME]"
type input "[PHONE_NUMBER]"
type input "S/N"
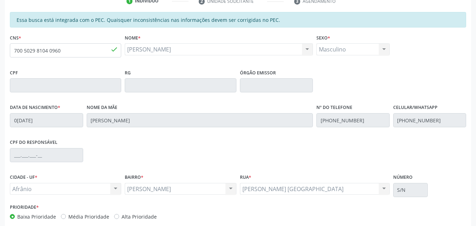
scroll to position [176, 0]
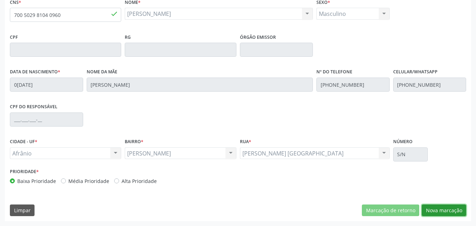
click at [447, 209] on button "Nova marcação" at bounding box center [443, 210] width 44 height 12
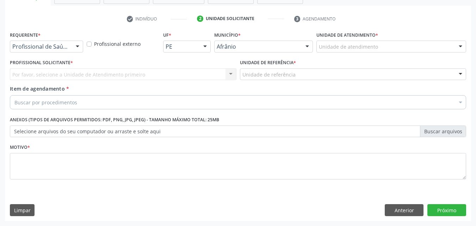
scroll to position [123, 0]
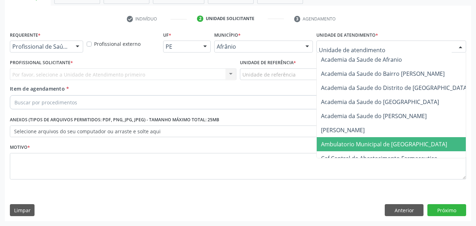
click at [335, 144] on span "Ambulatorio Municipal de [GEOGRAPHIC_DATA]" at bounding box center [384, 144] width 126 height 8
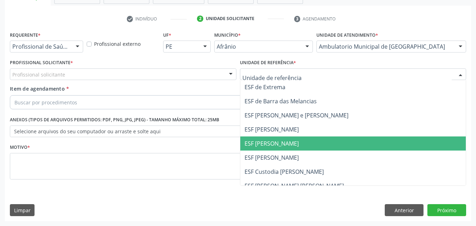
click at [262, 141] on span "ESF [PERSON_NAME]" at bounding box center [271, 143] width 54 height 8
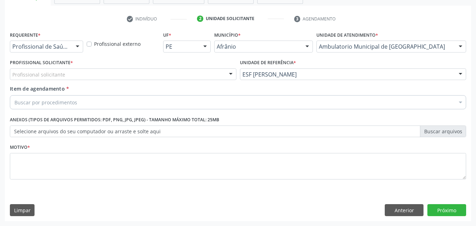
click at [141, 70] on div "Profissional solicitante" at bounding box center [123, 74] width 226 height 12
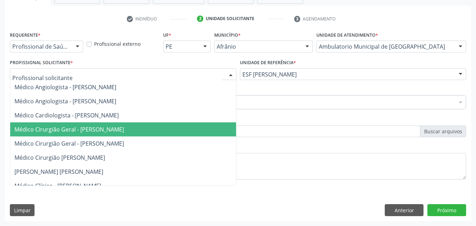
click at [124, 132] on span "Médico Cirurgião Geral - [PERSON_NAME]" at bounding box center [68, 129] width 109 height 8
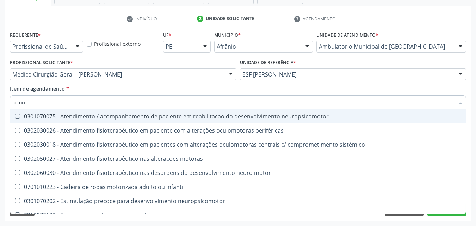
type input "otorri"
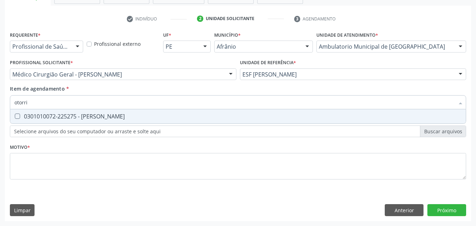
click at [80, 120] on span "0301010072-225275 - [PERSON_NAME]" at bounding box center [237, 116] width 455 height 14
checkbox Otorrinolaringologista "true"
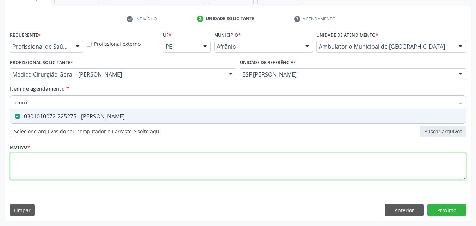
click at [71, 179] on div "Requerente * Profissional de Saúde Profissional de Saúde Paciente Nenhum result…" at bounding box center [238, 109] width 456 height 159
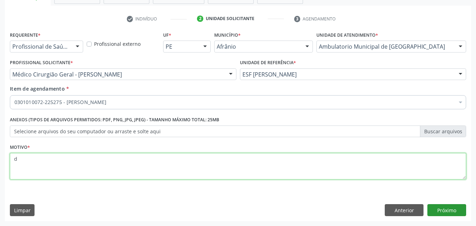
type textarea "d"
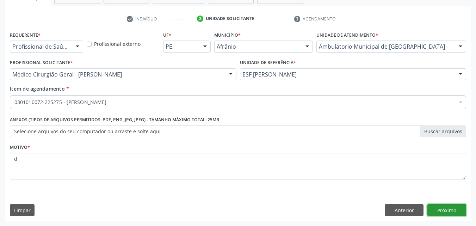
click at [446, 209] on button "Próximo" at bounding box center [446, 210] width 39 height 12
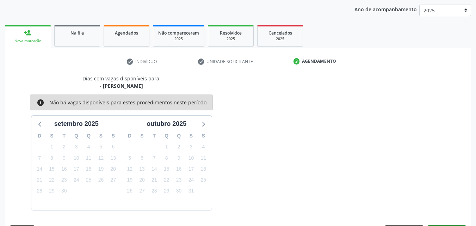
scroll to position [101, 0]
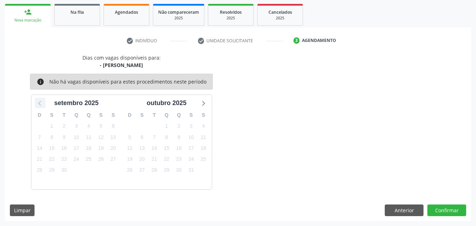
click at [40, 103] on icon at bounding box center [40, 102] width 9 height 9
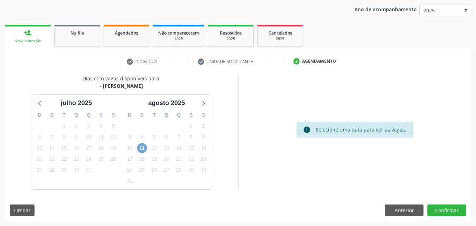
click at [142, 149] on span "11" at bounding box center [142, 148] width 10 height 10
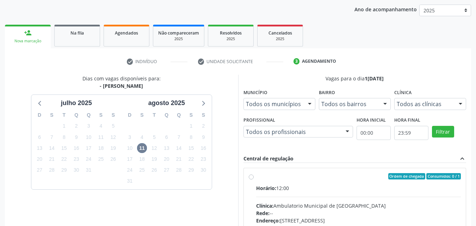
click at [272, 181] on label "Ordem de chegada Consumidos: 0 / 1 Horário: 12:00 Clínica: Ambulatorio Municipa…" at bounding box center [358, 227] width 205 height 108
click at [253, 179] on input "Ordem de chegada Consumidos: 0 / 1 Horário: 12:00 Clínica: Ambulatorio Municipa…" at bounding box center [250, 176] width 5 height 6
radio input "true"
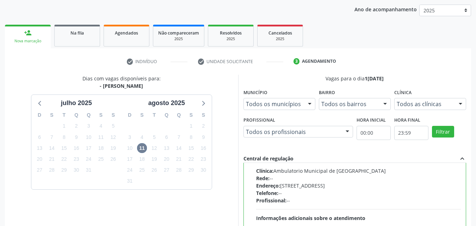
scroll to position [195, 0]
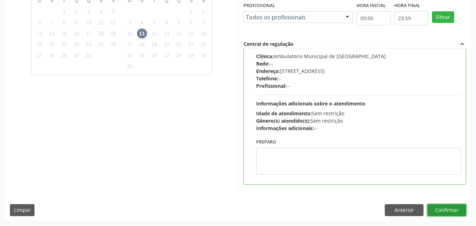
click at [443, 208] on button "Confirmar" at bounding box center [446, 210] width 39 height 12
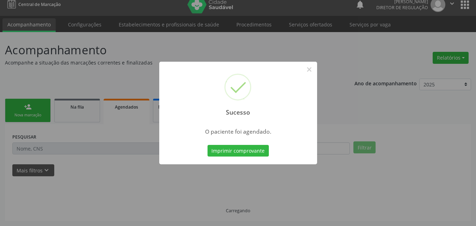
scroll to position [7, 0]
click at [266, 152] on button "Imprimir comprovante" at bounding box center [237, 151] width 61 height 12
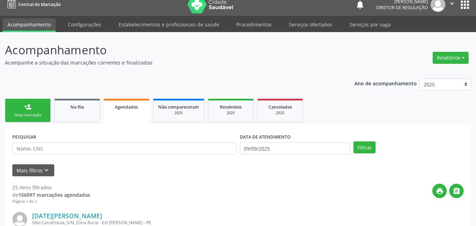
click at [43, 107] on link "person_add Nova marcação" at bounding box center [28, 111] width 46 height 24
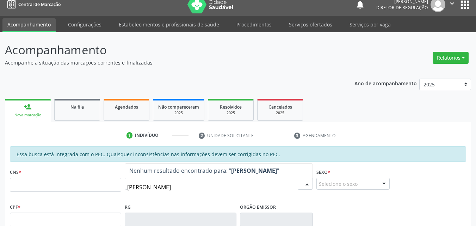
click at [137, 187] on input "[PERSON_NAME]" at bounding box center [212, 187] width 171 height 14
type input "[PERSON_NAME]"
